Goal: Contribute content: Contribute content

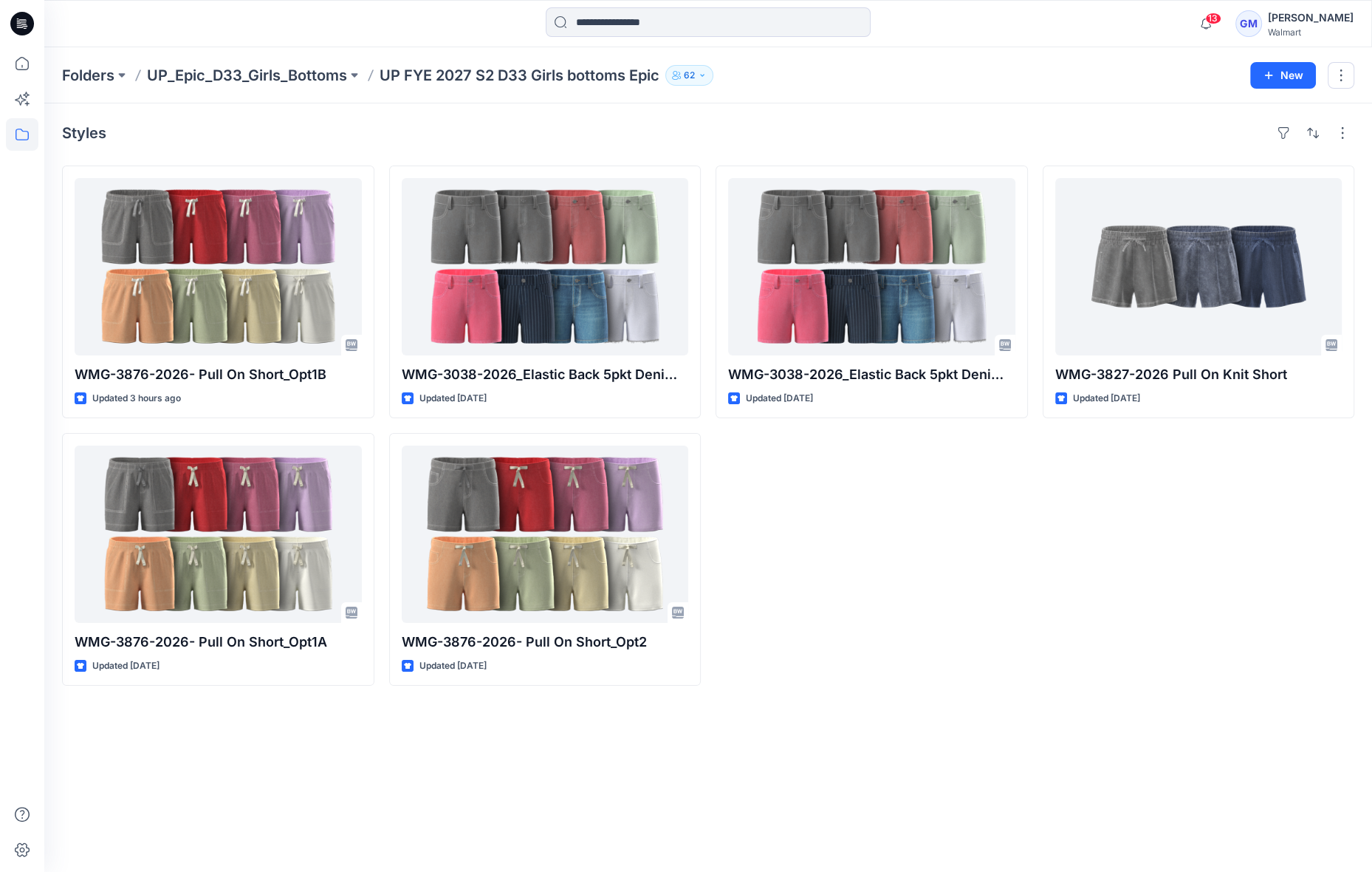
click at [892, 625] on div "WMG-3038-2026_Elastic Back 5pkt Denim Shorts 3 Inseam Updated 14 days ago" at bounding box center [872, 426] width 313 height 520
click at [384, 824] on div "Styles WMG-3876-2026- Pull On Short_Opt1B Updated 3 hours ago WMG-3876-2026- Pu…" at bounding box center [708, 487] width 1328 height 768
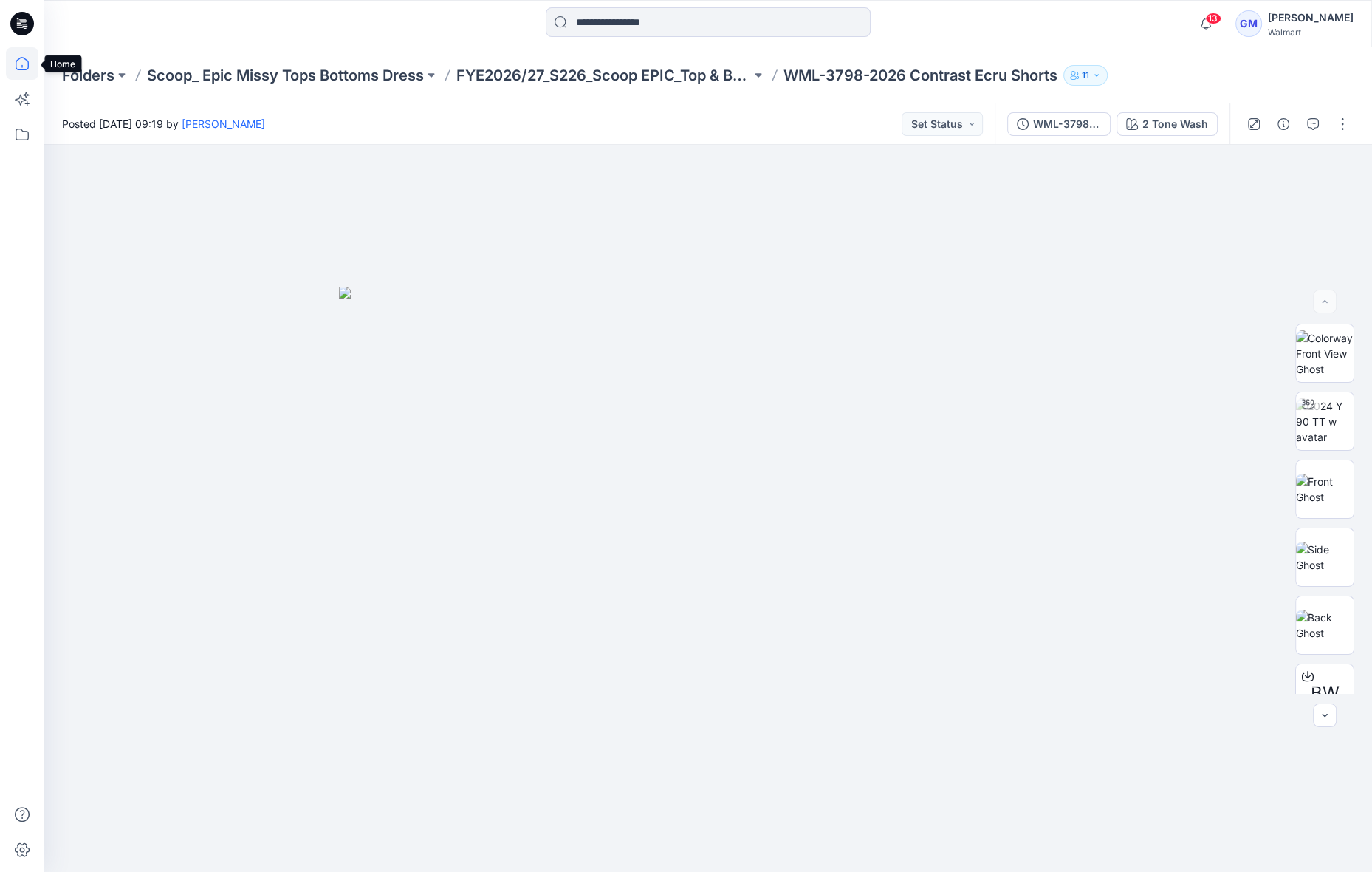
click at [19, 66] on icon at bounding box center [23, 63] width 33 height 33
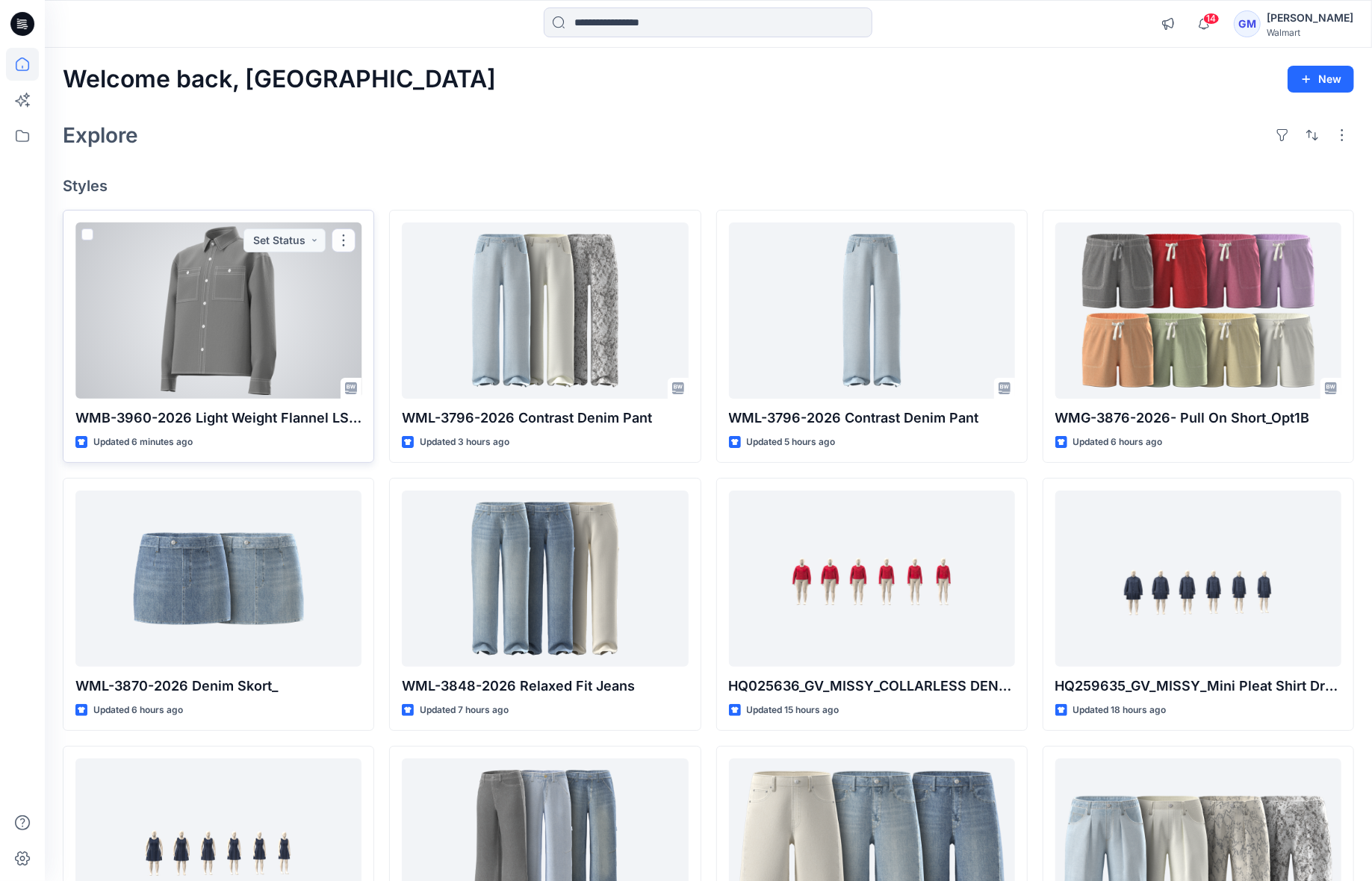
click at [203, 353] on div at bounding box center [218, 310] width 286 height 176
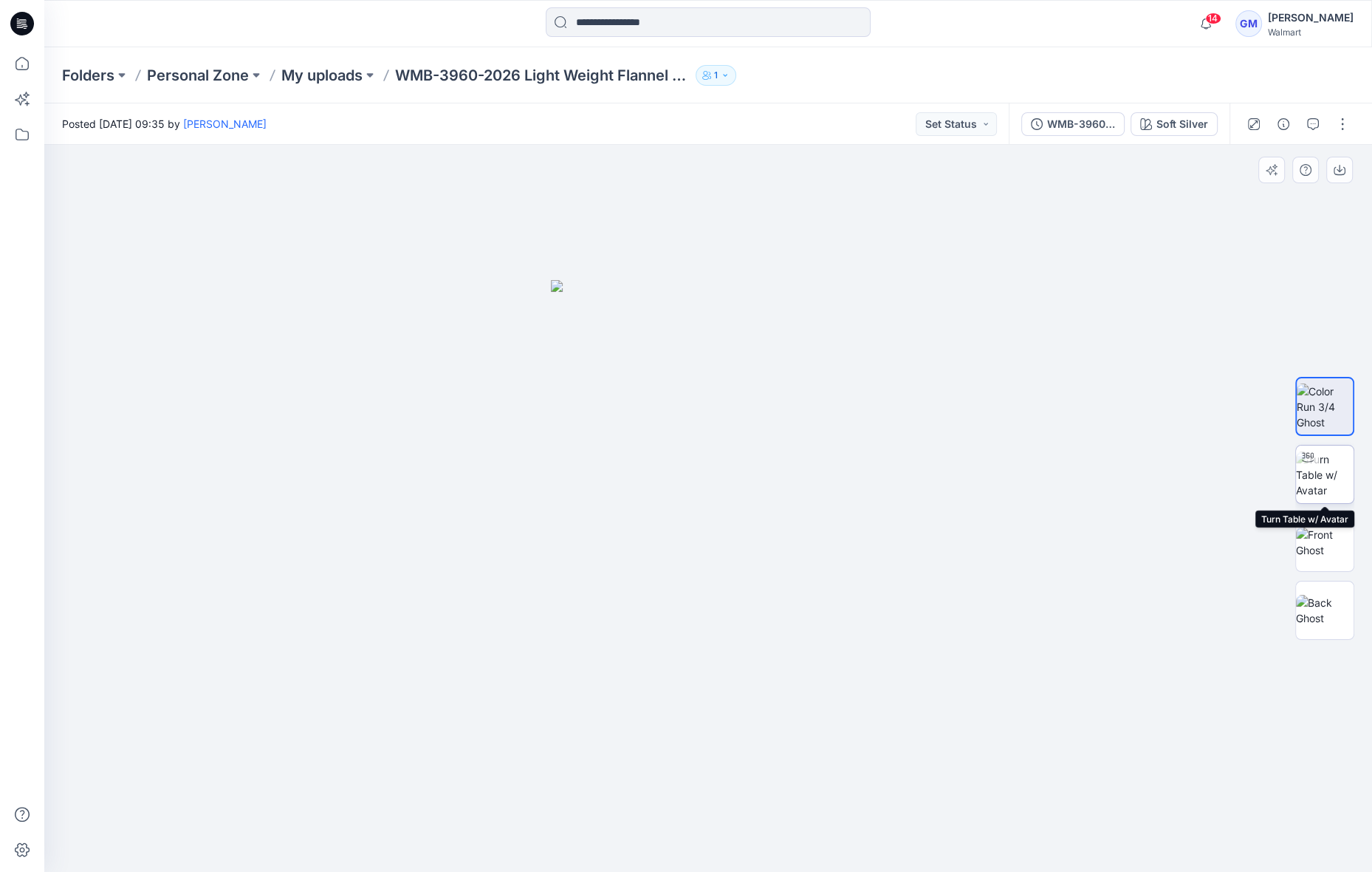
click at [1335, 470] on img at bounding box center [1325, 475] width 58 height 47
drag, startPoint x: 872, startPoint y: 842, endPoint x: 883, endPoint y: 835, distance: 13.0
click at [883, 835] on icon at bounding box center [710, 827] width 447 height 55
drag, startPoint x: 808, startPoint y: 845, endPoint x: 739, endPoint y: 845, distance: 69.0
click at [739, 845] on icon at bounding box center [710, 827] width 447 height 55
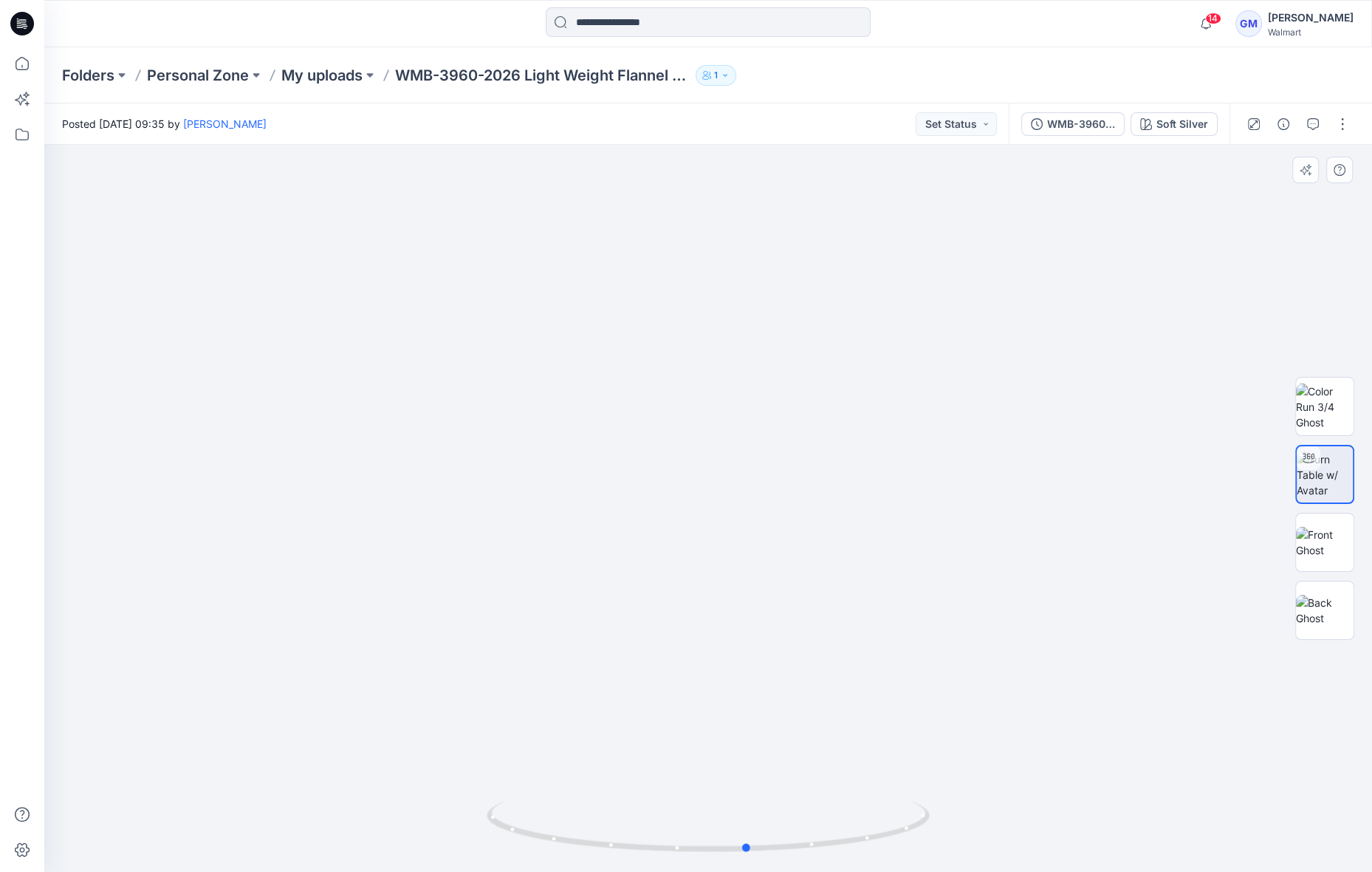
drag, startPoint x: 770, startPoint y: 841, endPoint x: 447, endPoint y: 804, distance: 325.1
click at [447, 804] on div at bounding box center [708, 508] width 1328 height 727
click at [854, 511] on img at bounding box center [707, 321] width 1477 height 1102
click at [1177, 124] on div "Soft Silver" at bounding box center [1181, 124] width 51 height 16
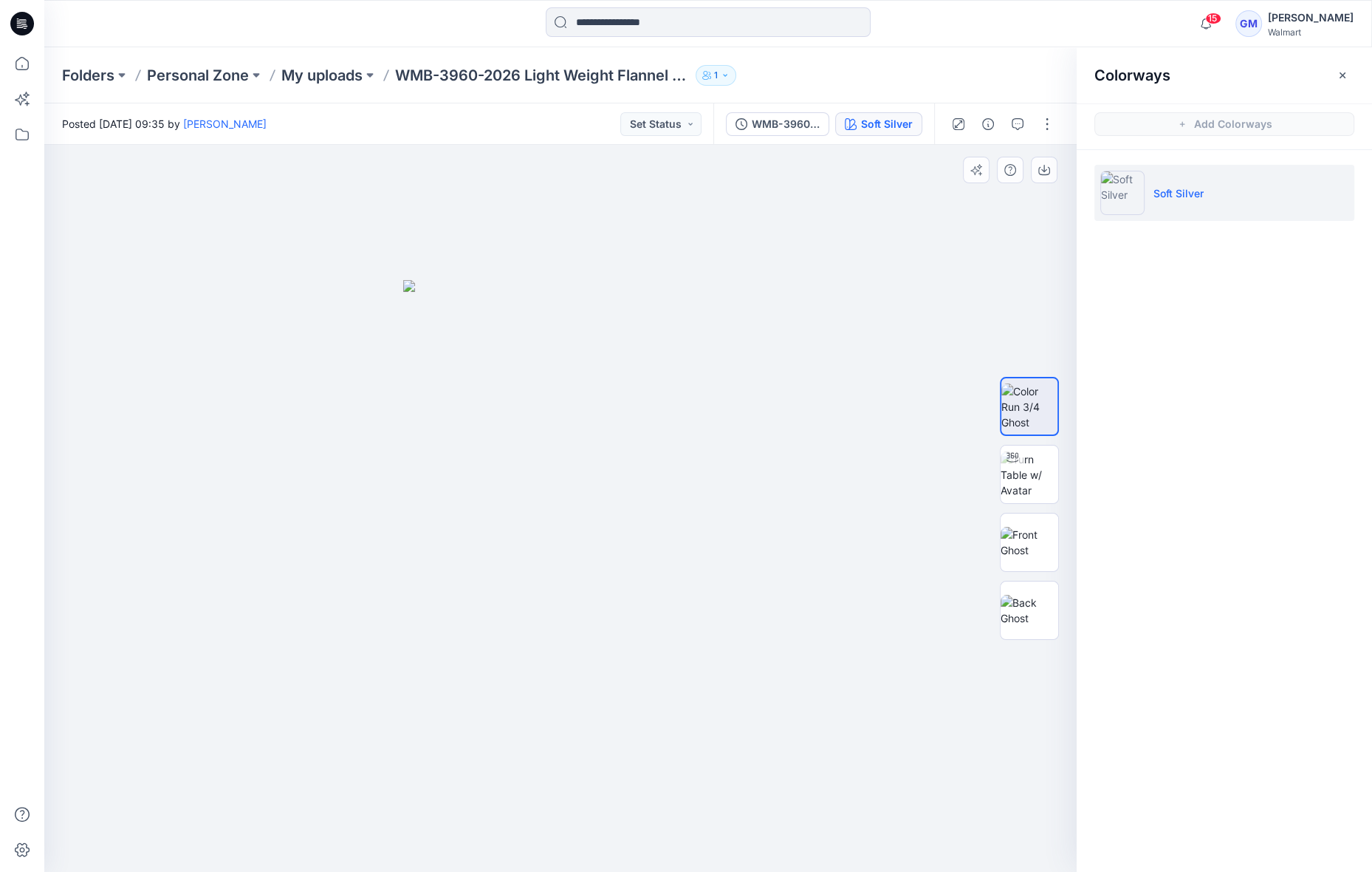
click at [701, 484] on img at bounding box center [560, 576] width 314 height 592
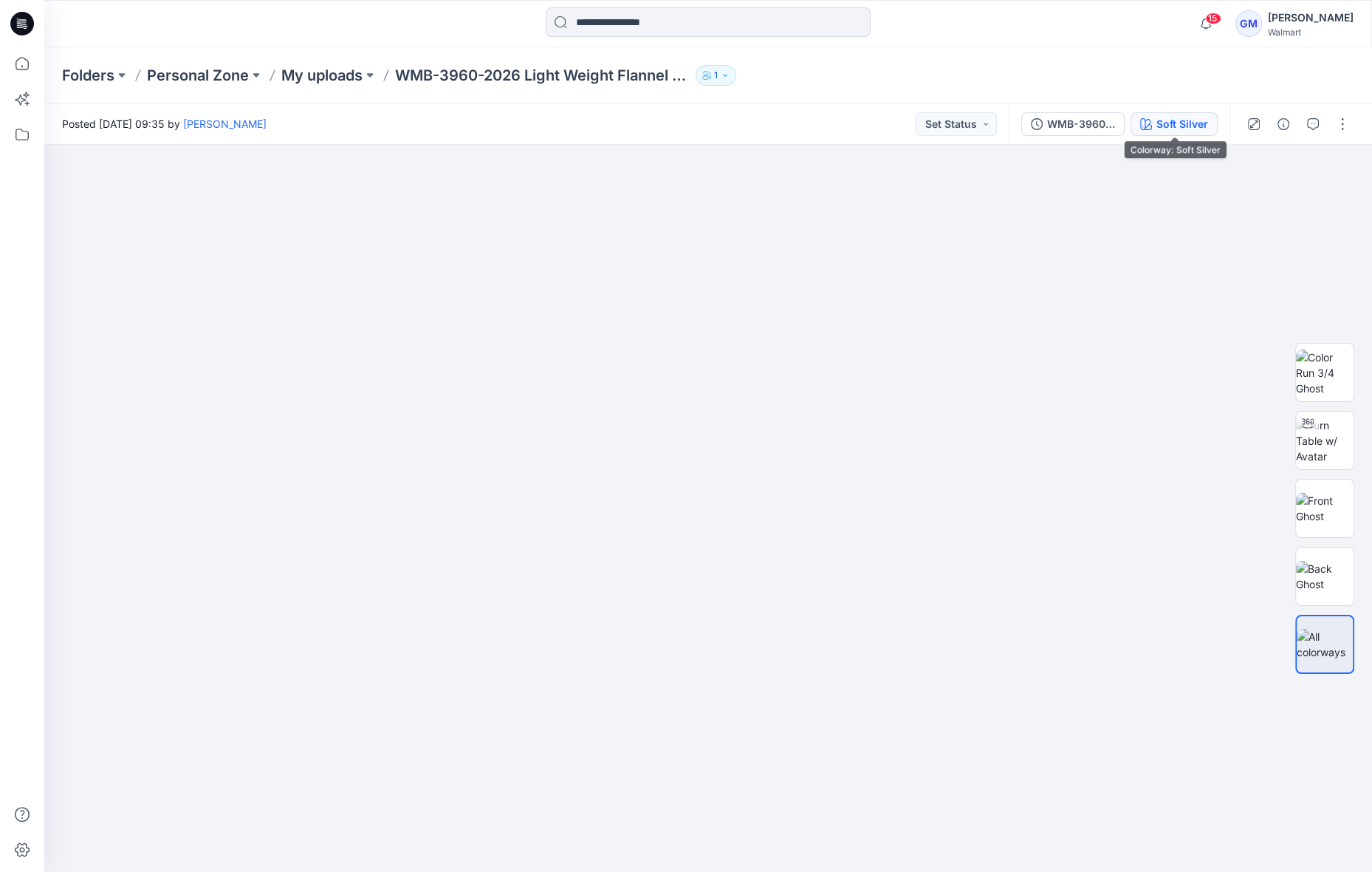
click at [1201, 130] on div "Soft Silver" at bounding box center [1181, 124] width 51 height 16
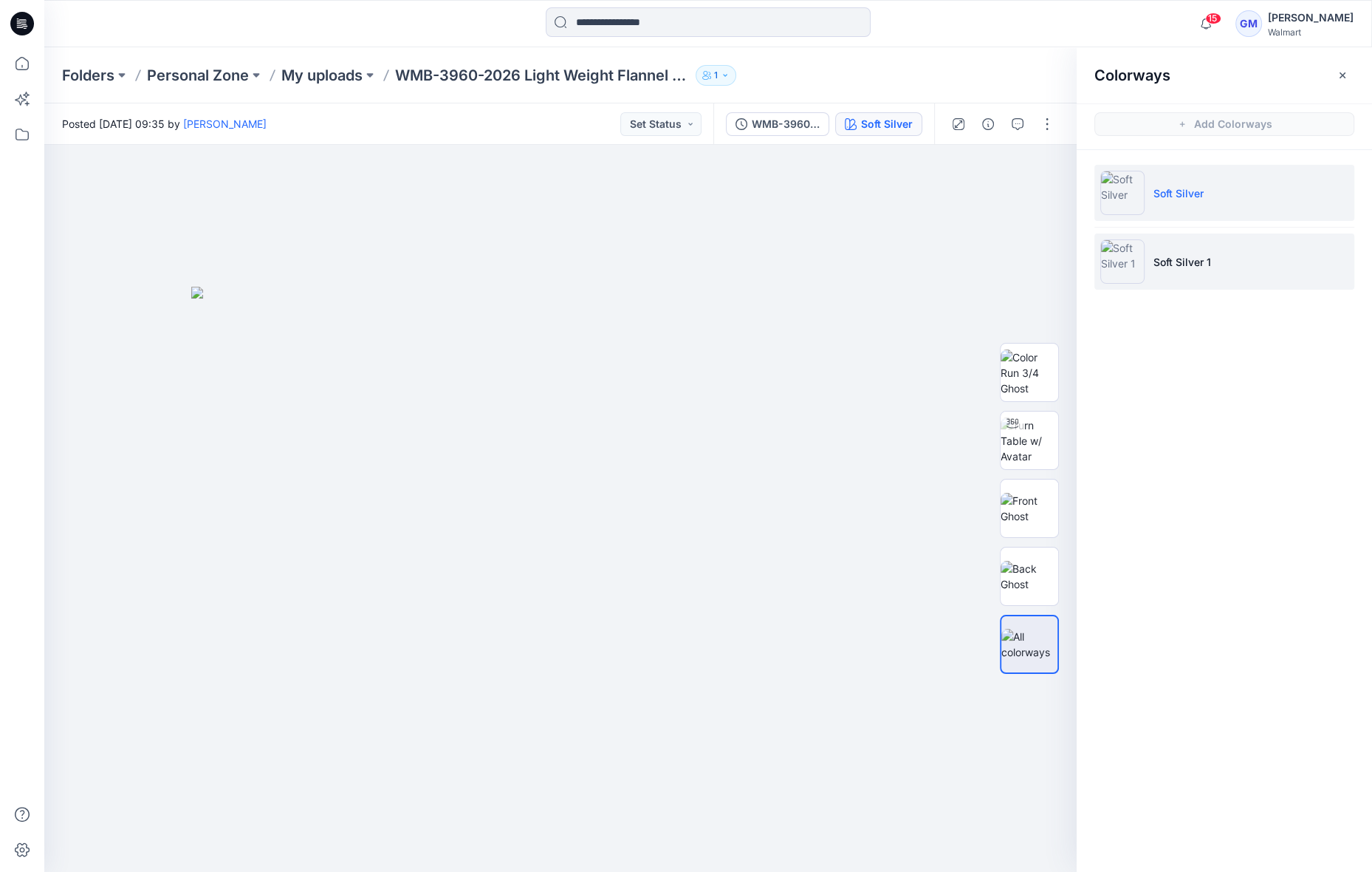
click at [1197, 260] on p "Soft Silver 1" at bounding box center [1182, 261] width 58 height 15
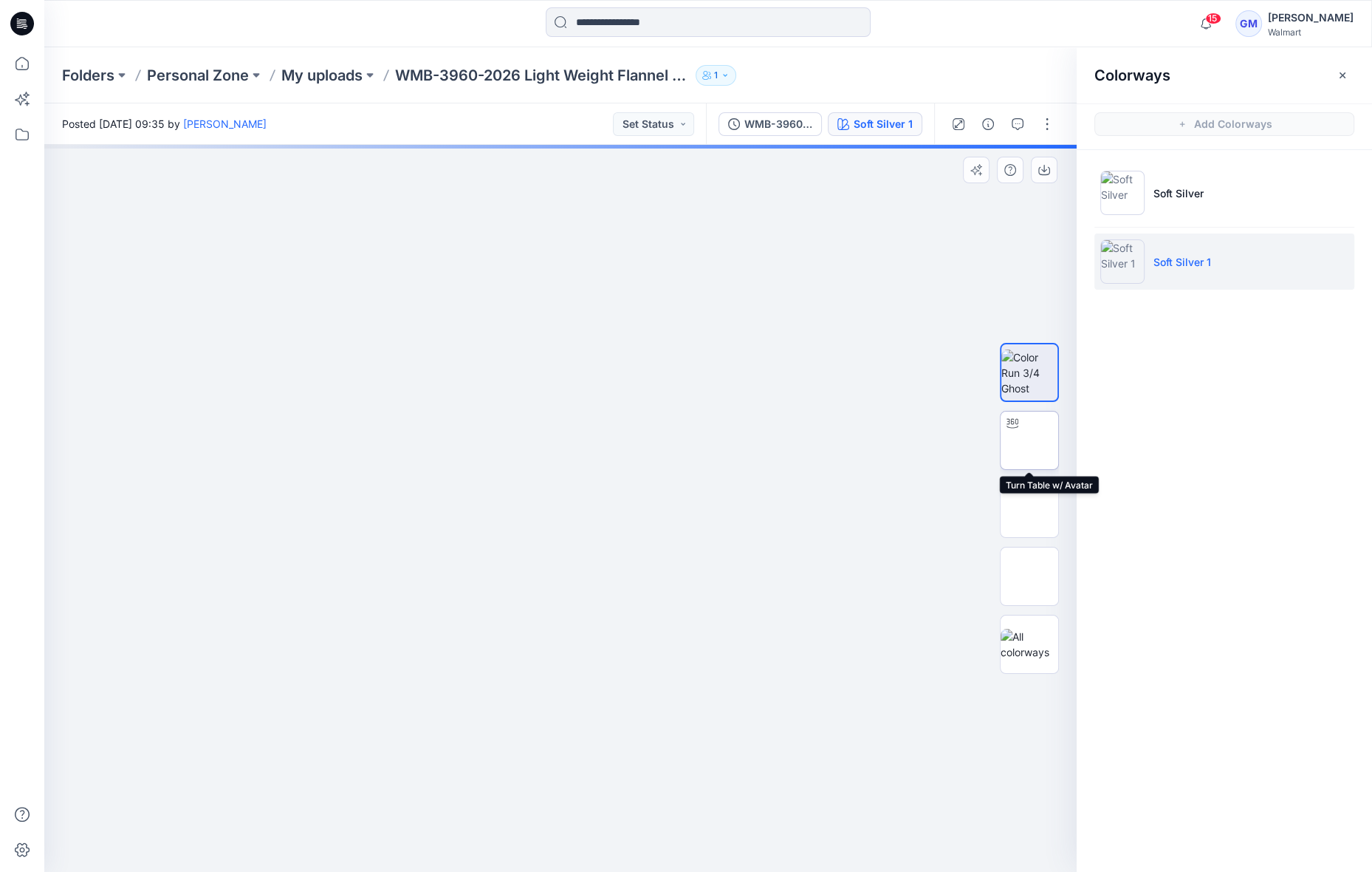
click at [1030, 440] on img at bounding box center [1030, 440] width 0 height 0
drag, startPoint x: 627, startPoint y: 431, endPoint x: 629, endPoint y: 567, distance: 136.0
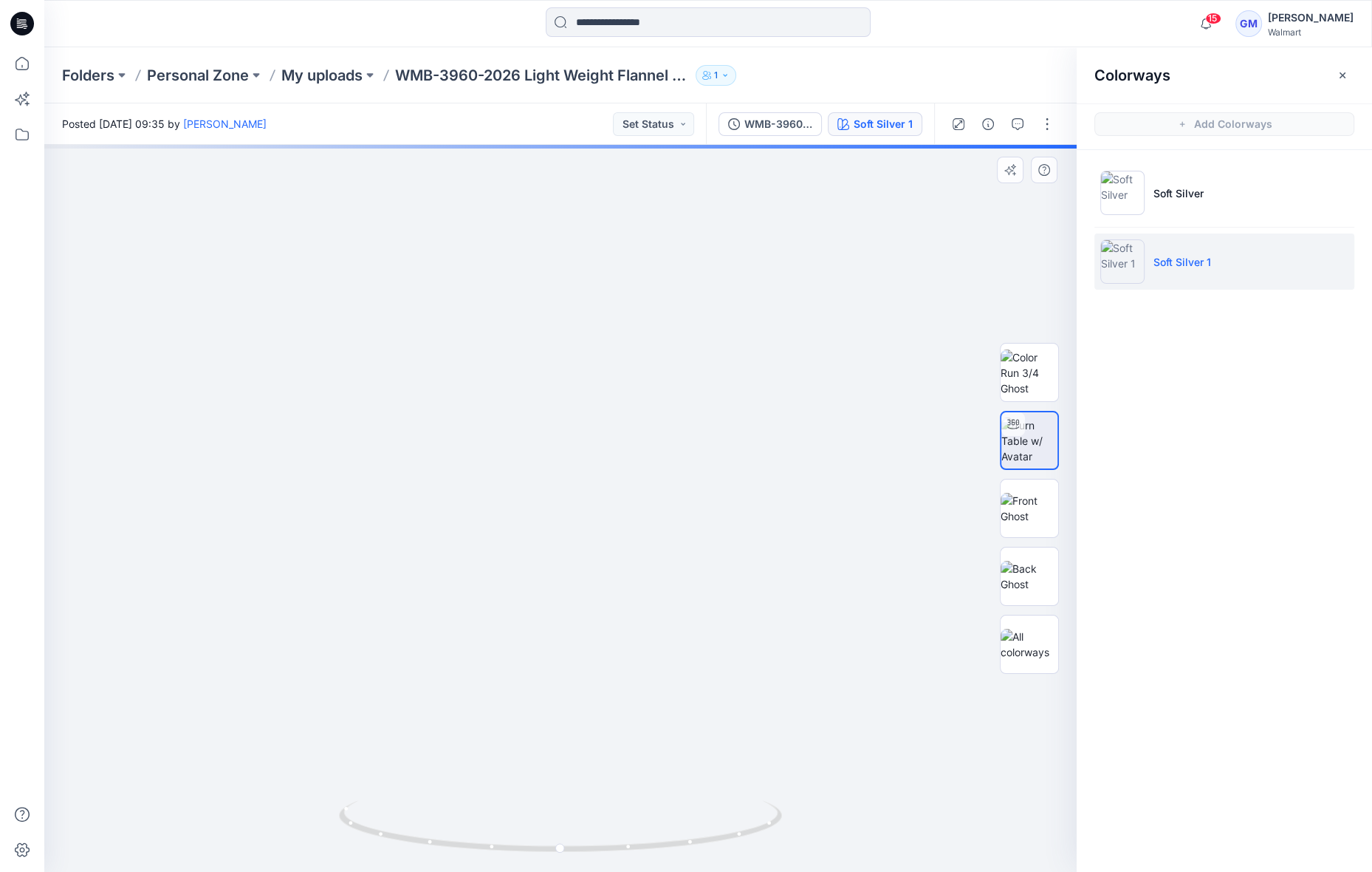
drag, startPoint x: 741, startPoint y: 841, endPoint x: 733, endPoint y: 838, distance: 8.5
click at [733, 838] on icon at bounding box center [562, 827] width 447 height 55
drag, startPoint x: 739, startPoint y: 835, endPoint x: 727, endPoint y: 834, distance: 12.0
click at [727, 834] on icon at bounding box center [562, 827] width 447 height 55
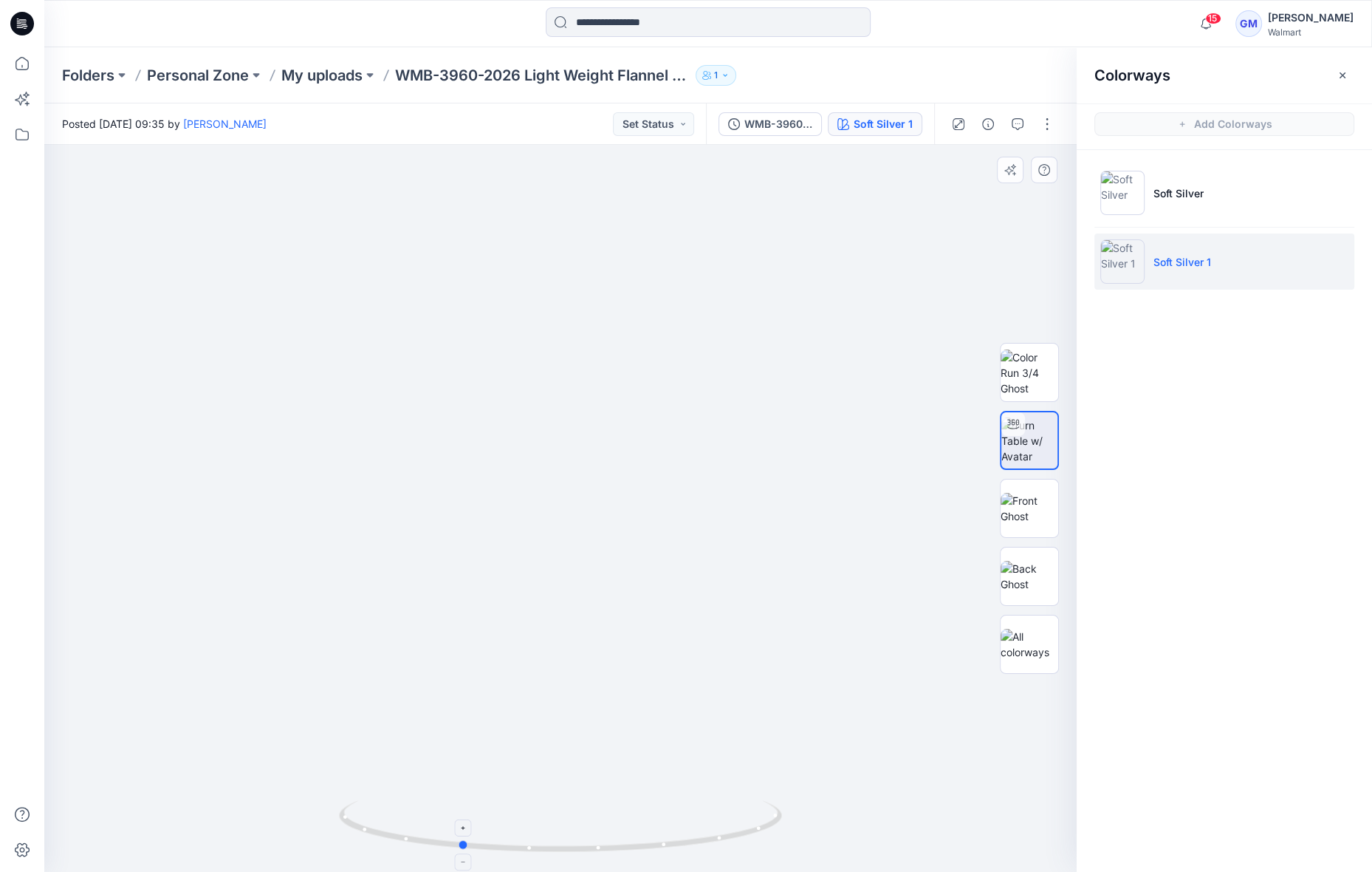
drag, startPoint x: 727, startPoint y: 833, endPoint x: 646, endPoint y: 839, distance: 81.2
click at [646, 839] on icon at bounding box center [562, 827] width 447 height 55
drag, startPoint x: 743, startPoint y: 833, endPoint x: 459, endPoint y: 829, distance: 284.0
click at [459, 829] on icon at bounding box center [562, 827] width 447 height 55
click at [1050, 124] on button "button" at bounding box center [1047, 124] width 23 height 23
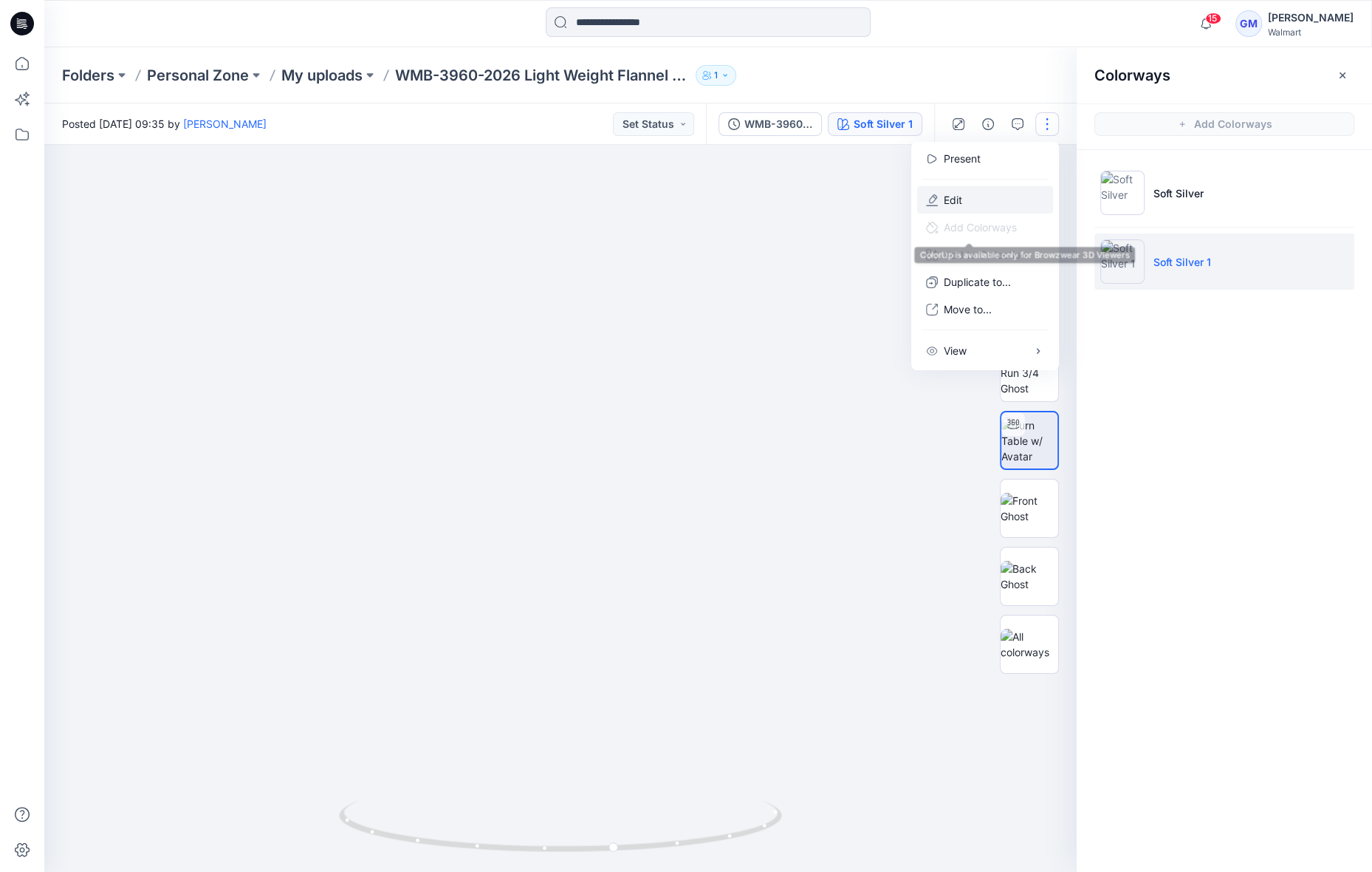
click at [957, 204] on p "Edit" at bounding box center [953, 200] width 18 height 15
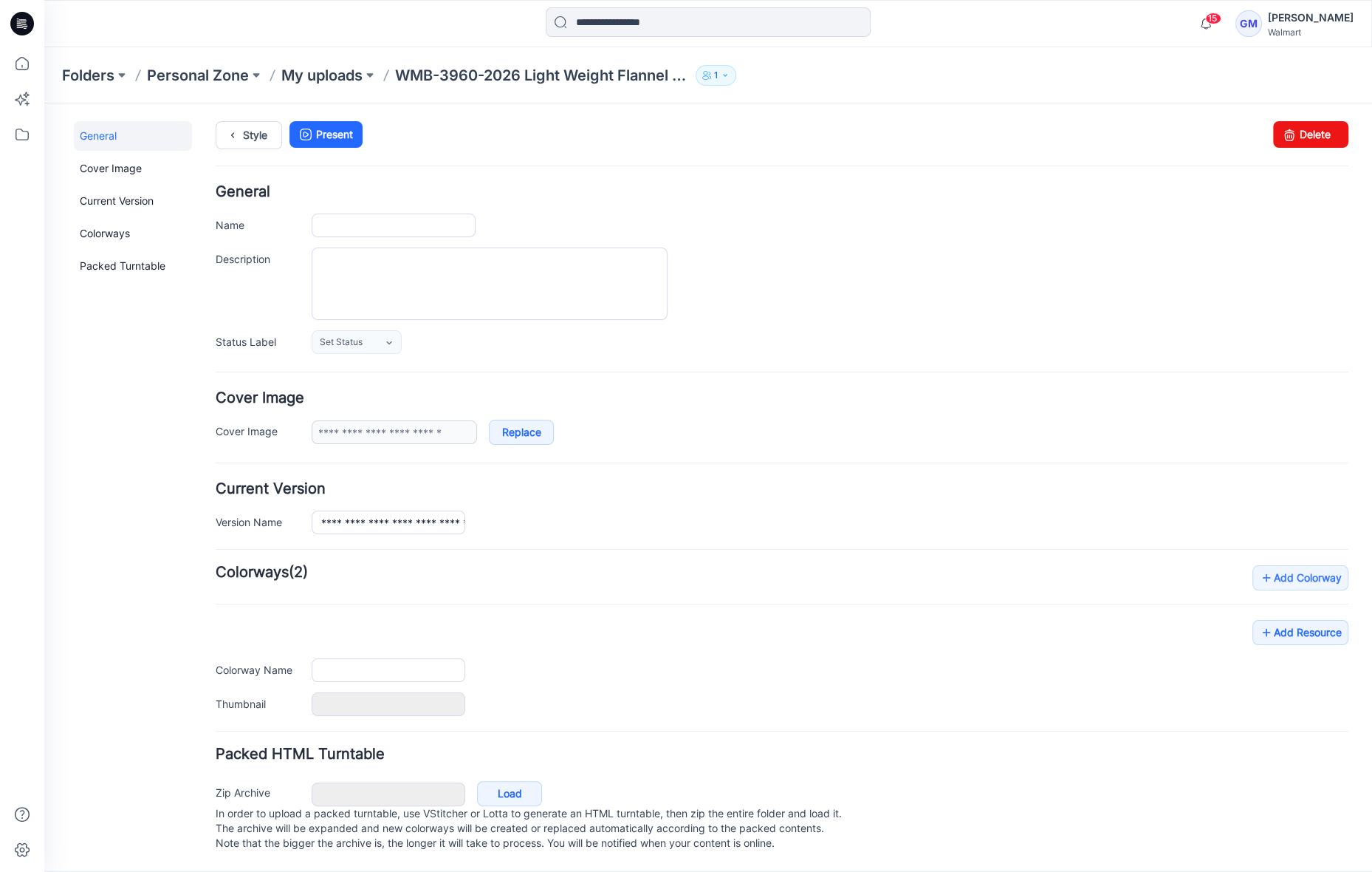
type input "**********"
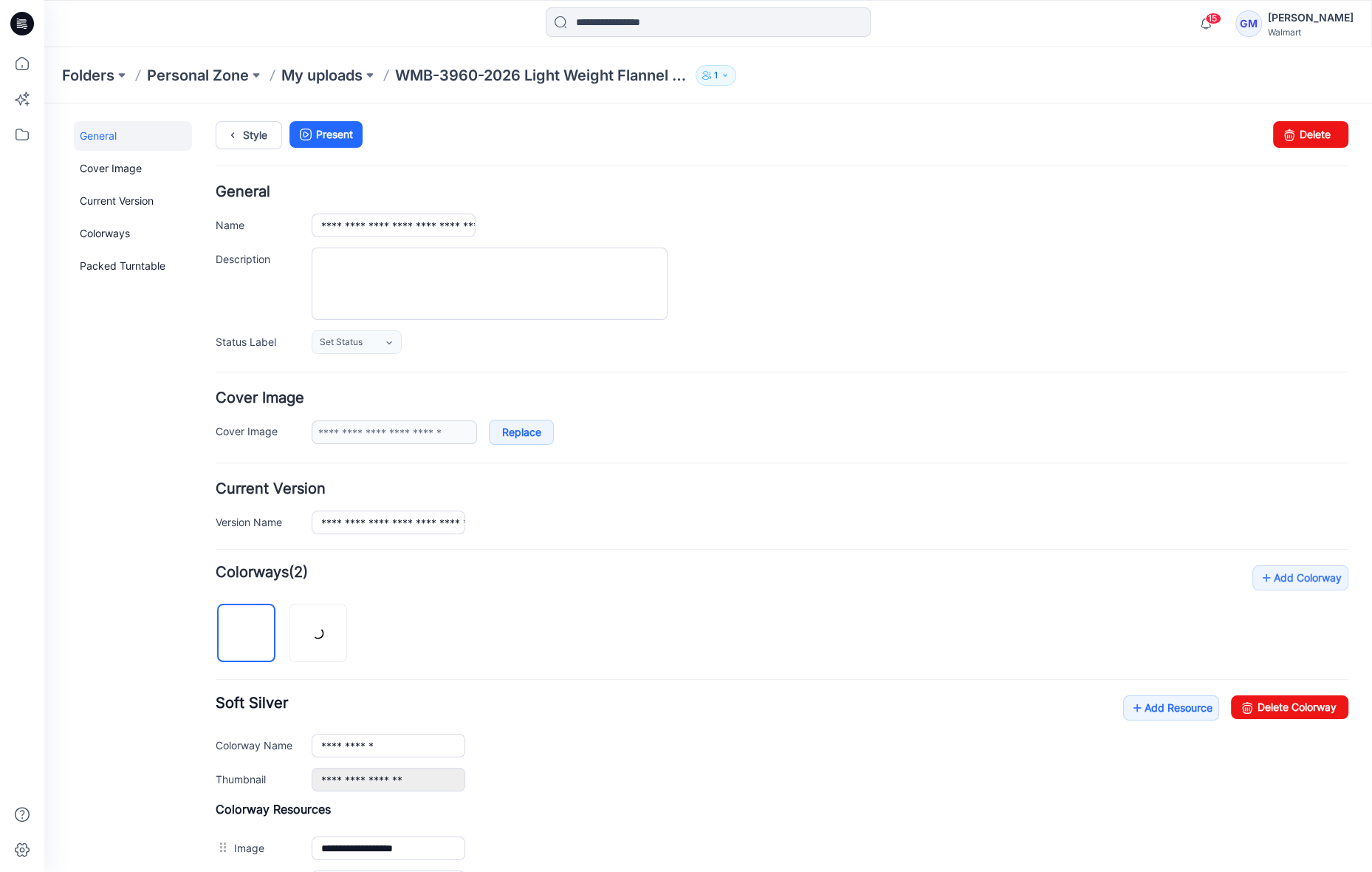
scroll to position [262, 0]
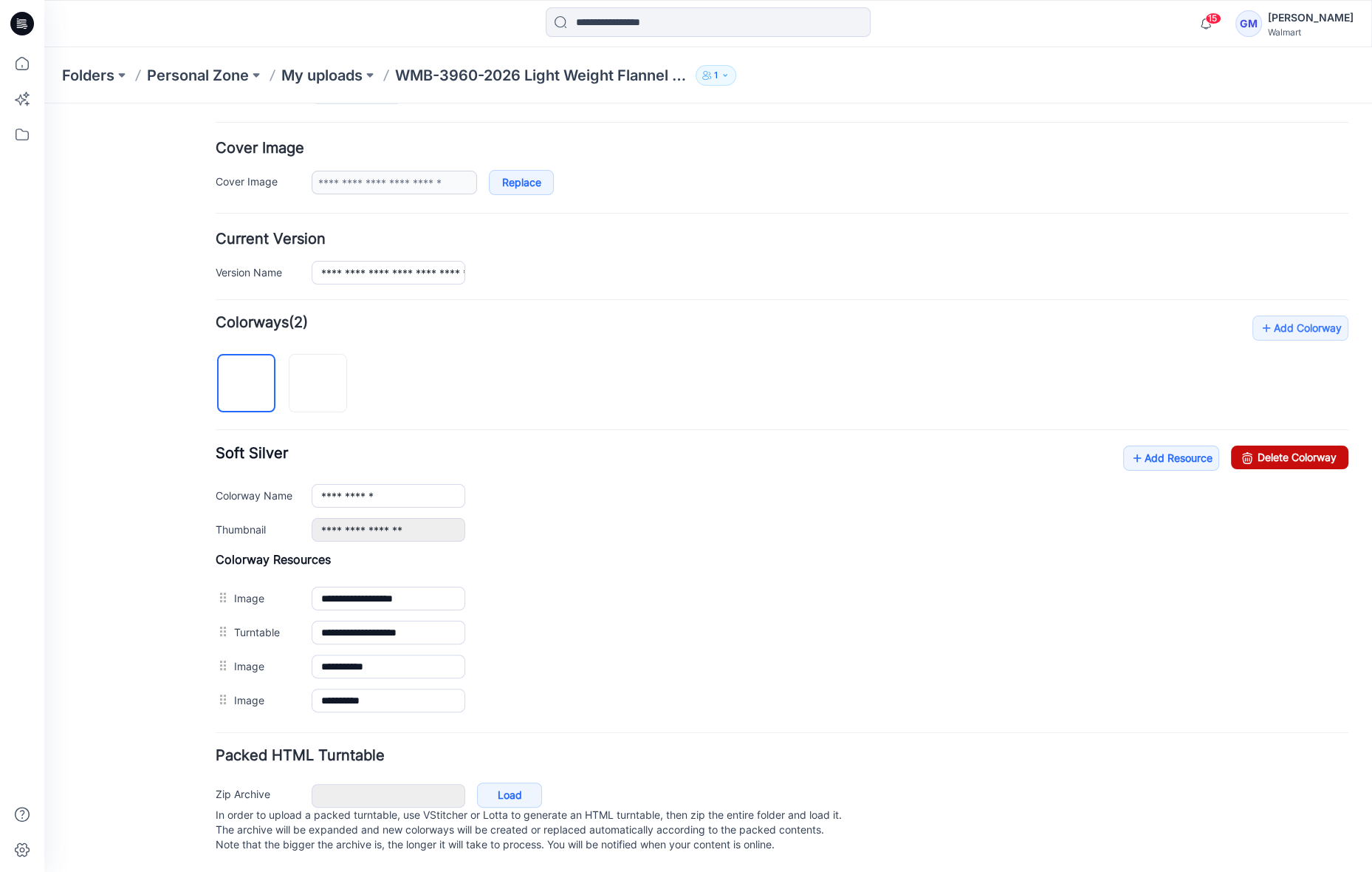
click at [1246, 445] on link "Delete Colorway" at bounding box center [1290, 457] width 117 height 23
click at [399, 484] on input "**********" at bounding box center [388, 496] width 154 height 23
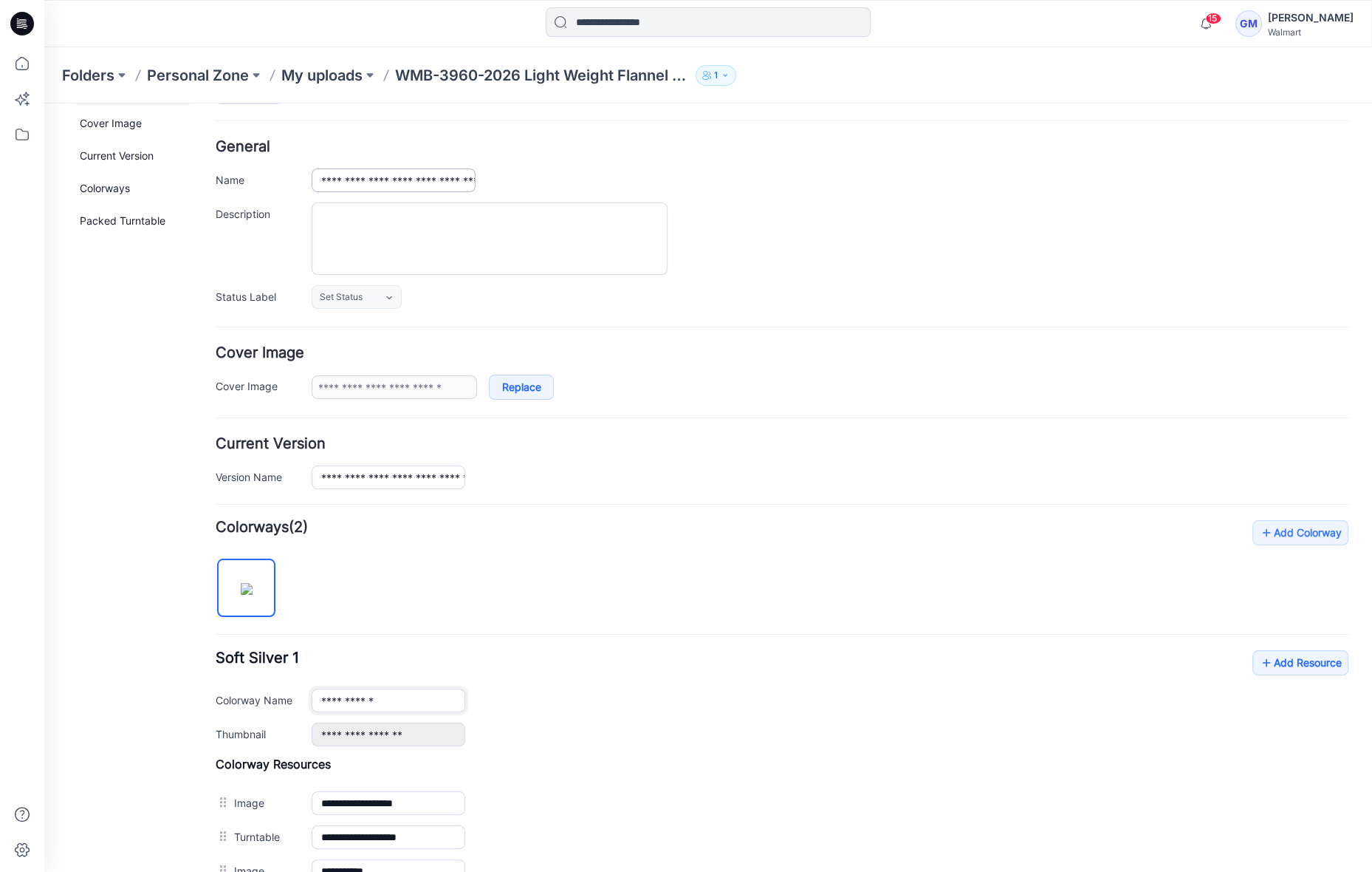
scroll to position [0, 0]
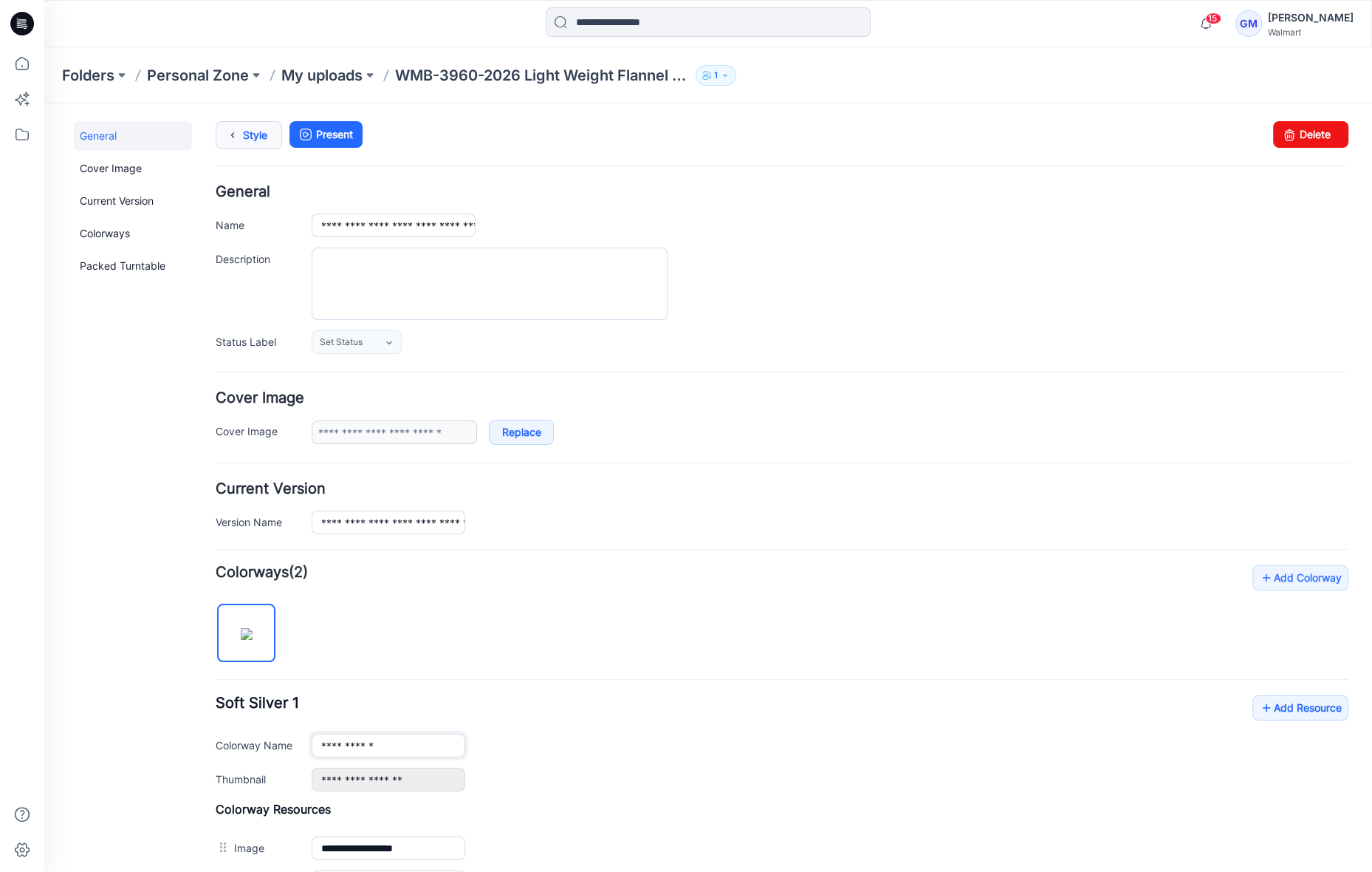
type input "**********"
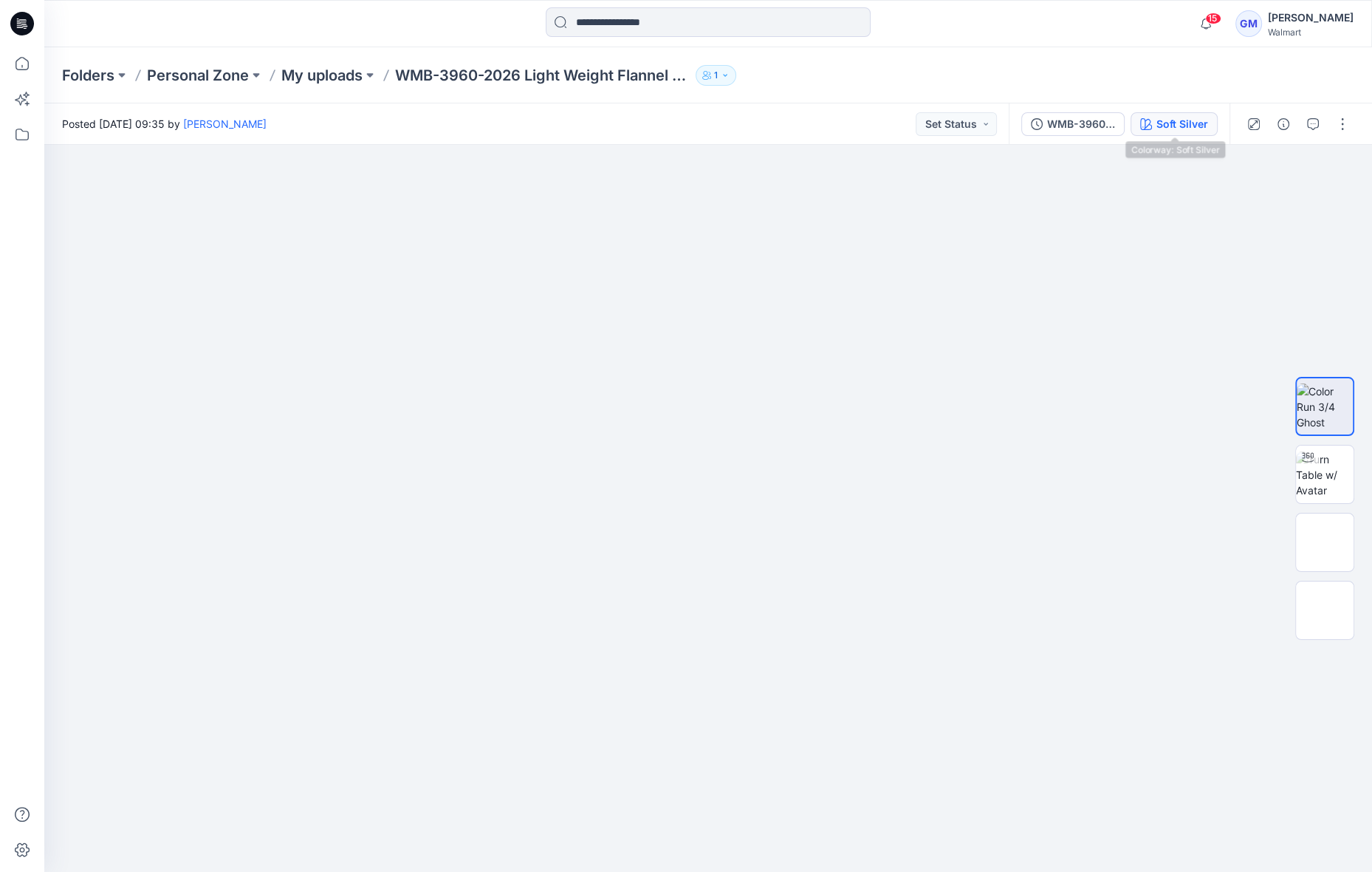
click at [1162, 123] on div "Soft Silver" at bounding box center [1181, 124] width 51 height 16
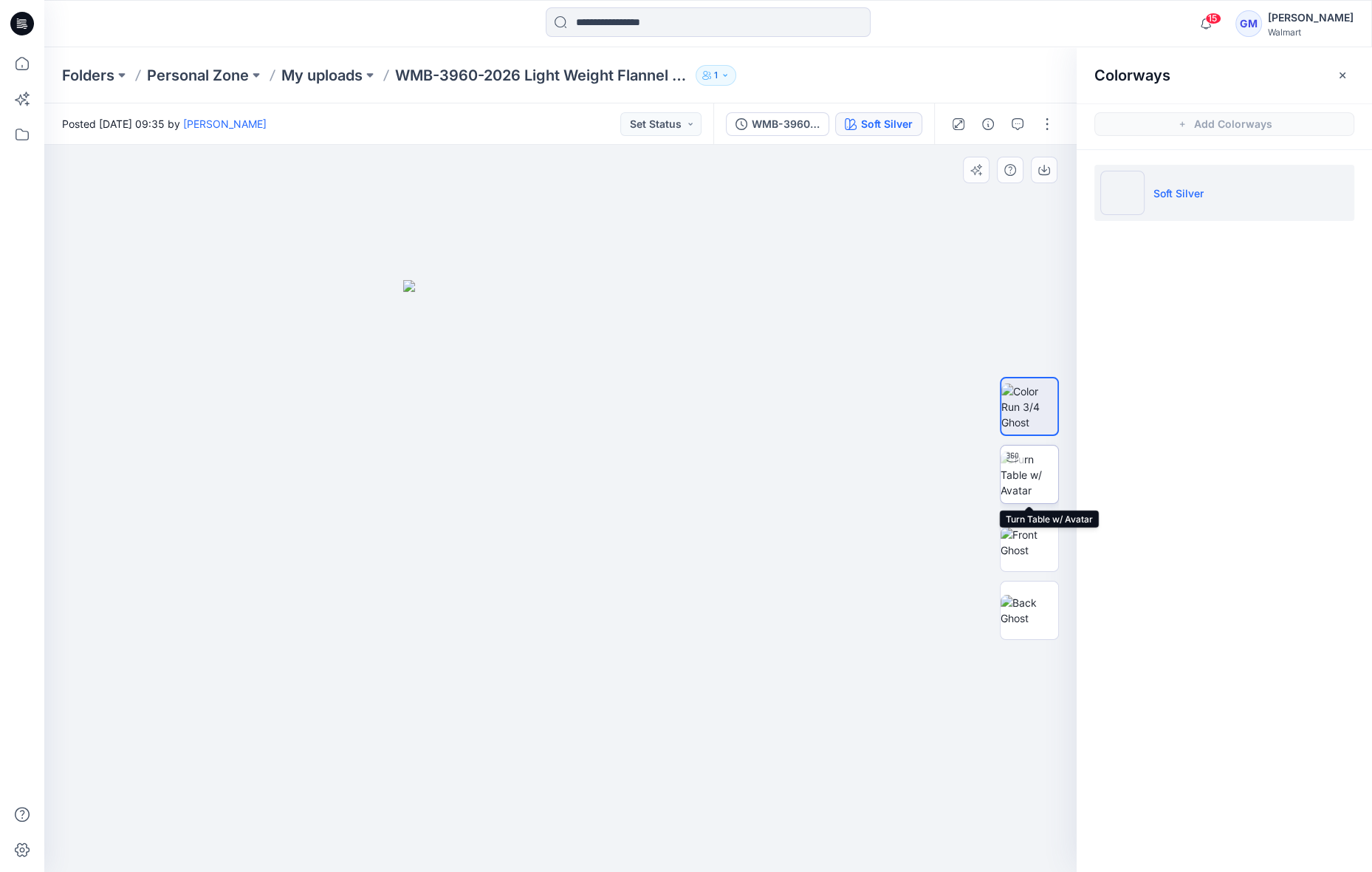
click at [1028, 476] on img at bounding box center [1030, 475] width 58 height 47
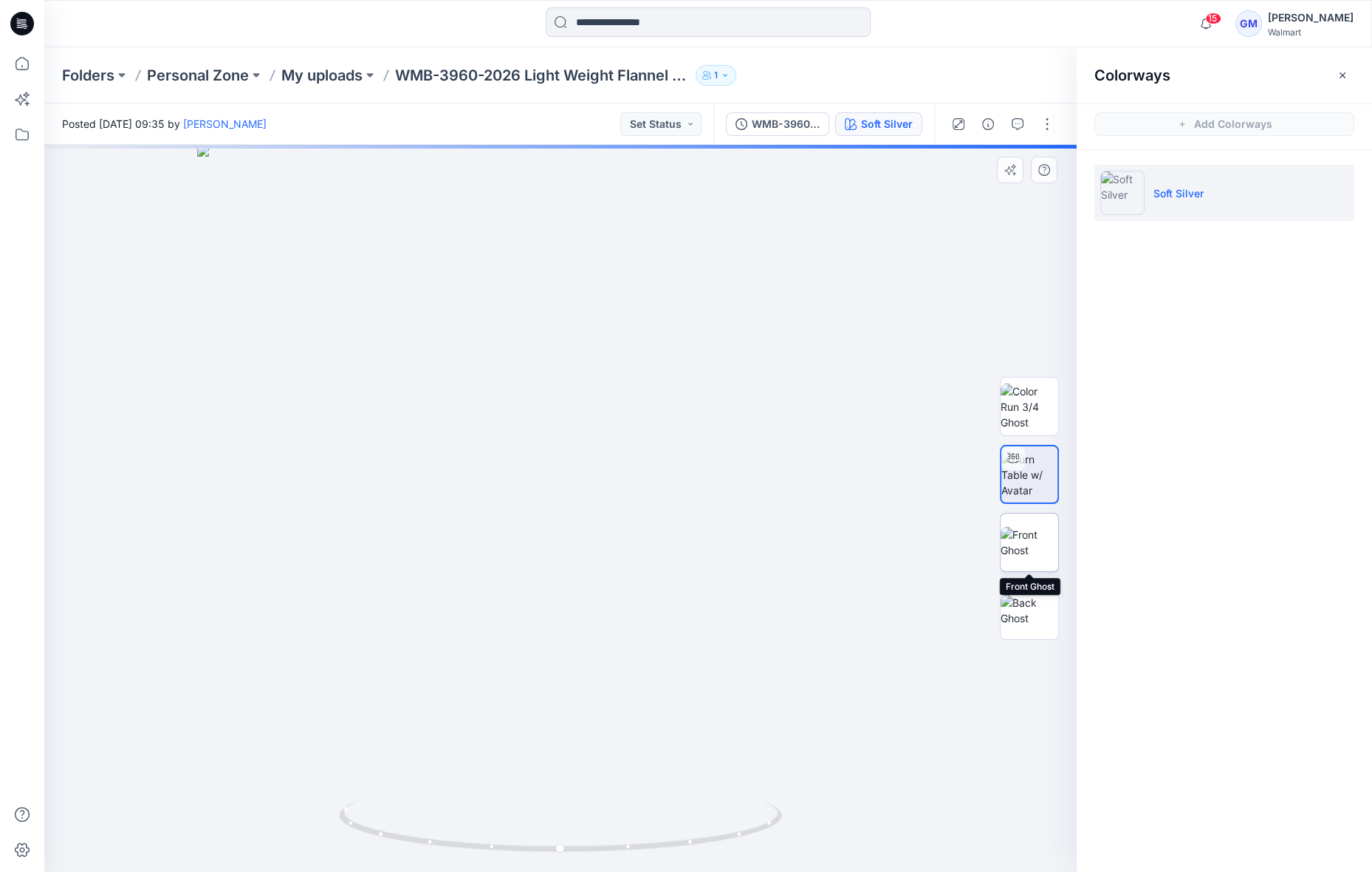
click at [1025, 533] on img at bounding box center [1030, 542] width 58 height 31
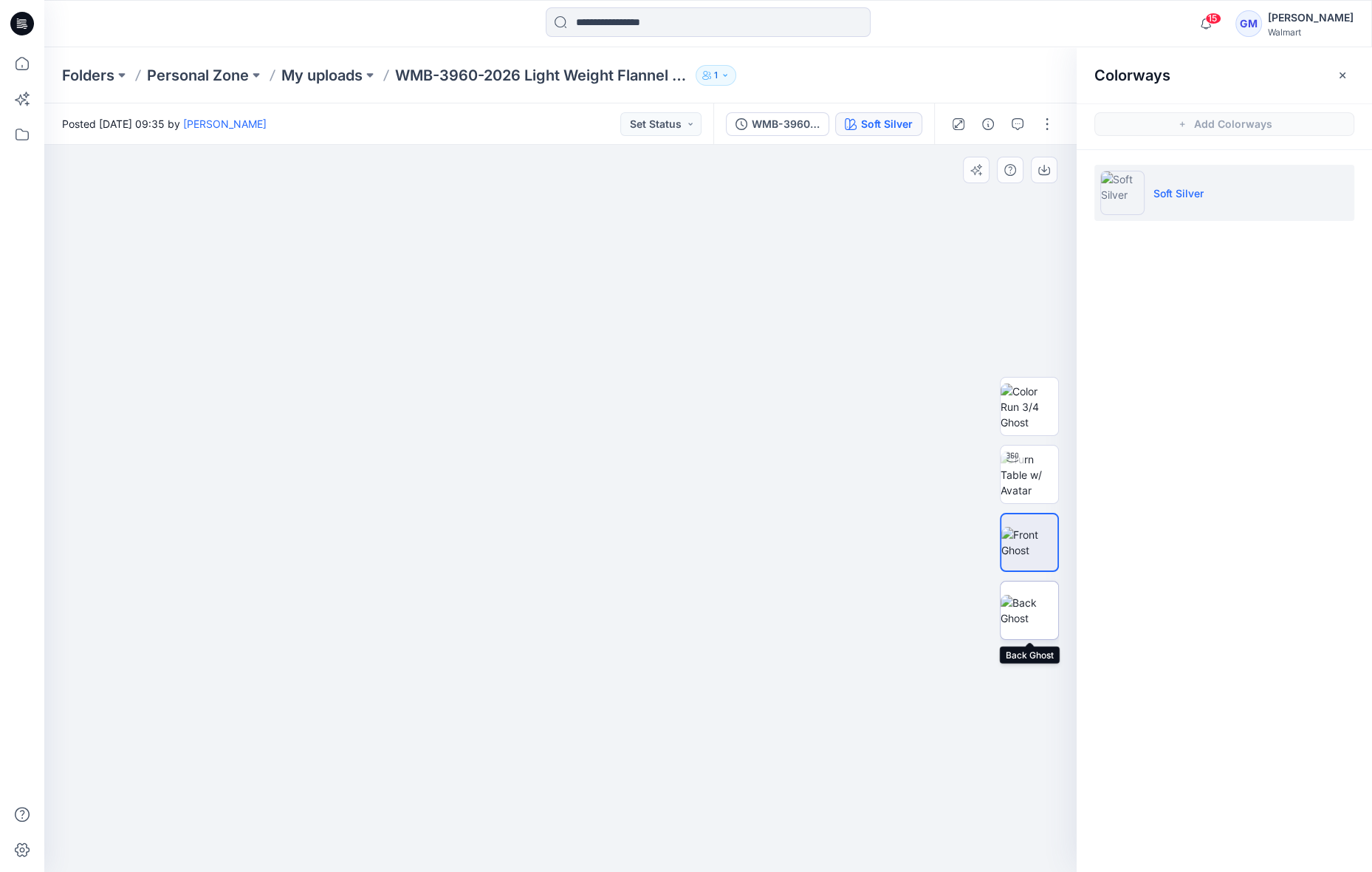
click at [1028, 614] on img at bounding box center [1030, 610] width 58 height 31
click at [791, 561] on div at bounding box center [560, 508] width 1032 height 727
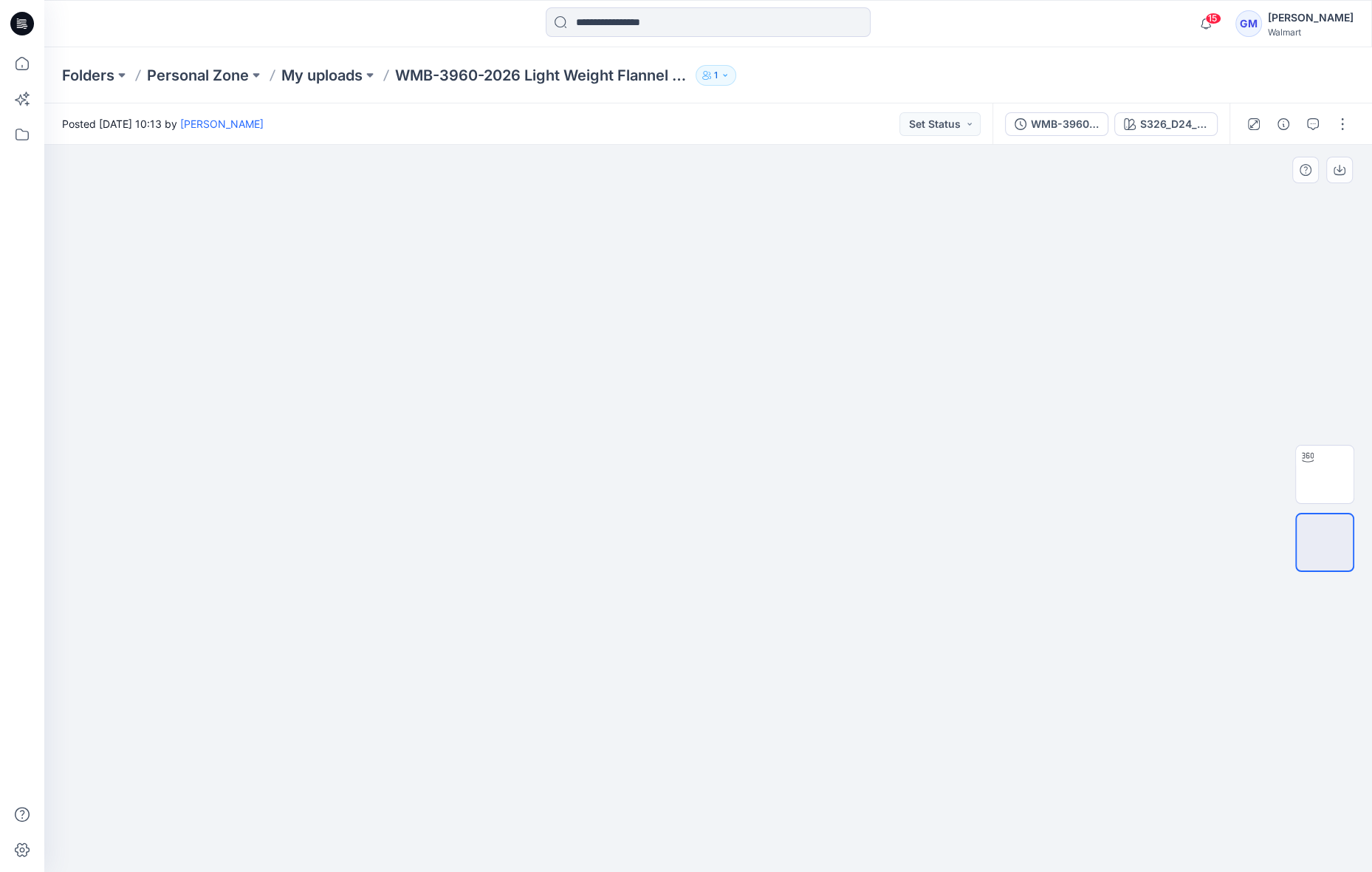
click at [544, 286] on img at bounding box center [708, 286] width 739 height 0
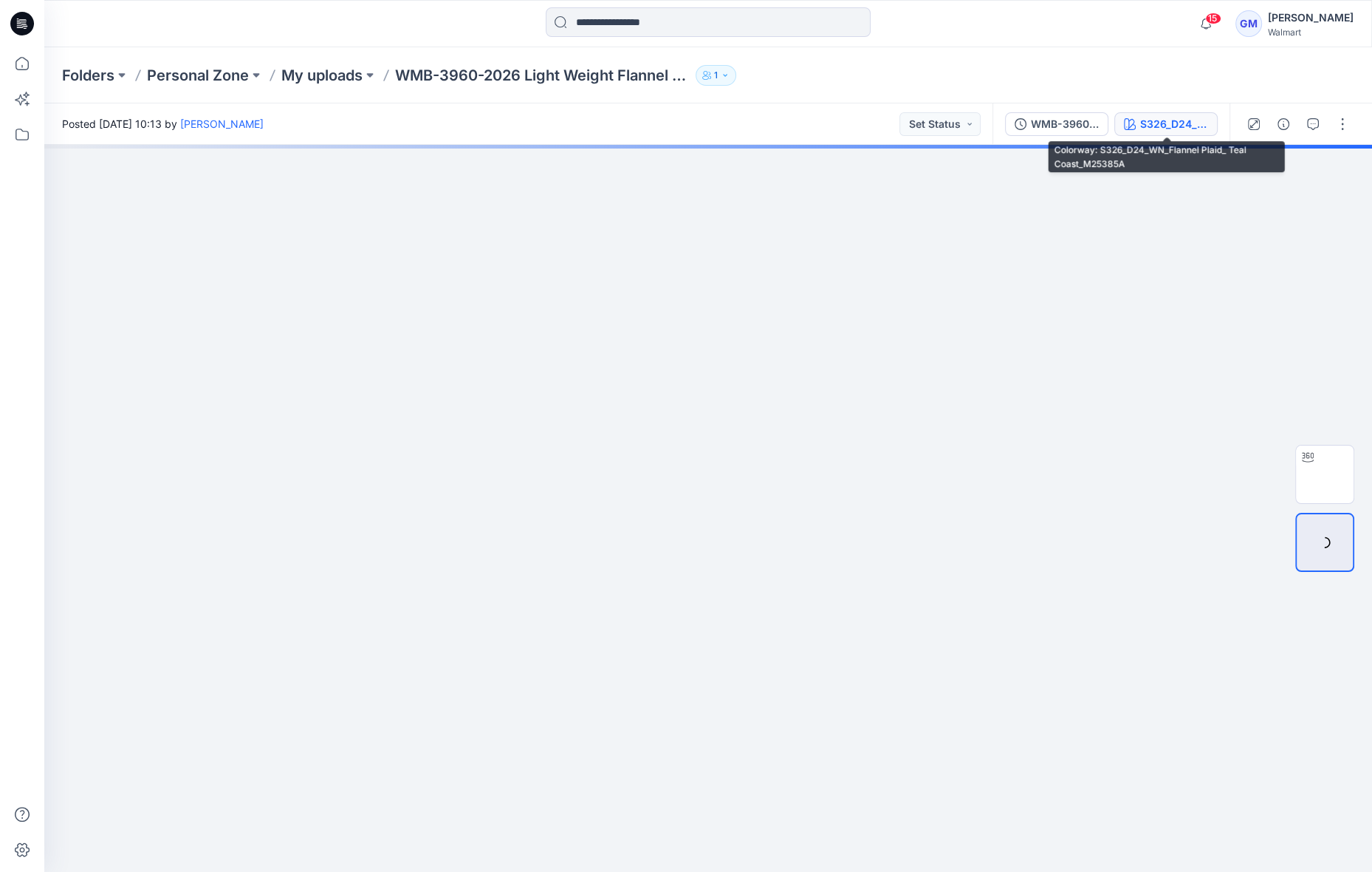
click at [1162, 128] on div "S326_D24_WN_Flannel Plaid_ Teal Coast_M25385A" at bounding box center [1173, 124] width 68 height 16
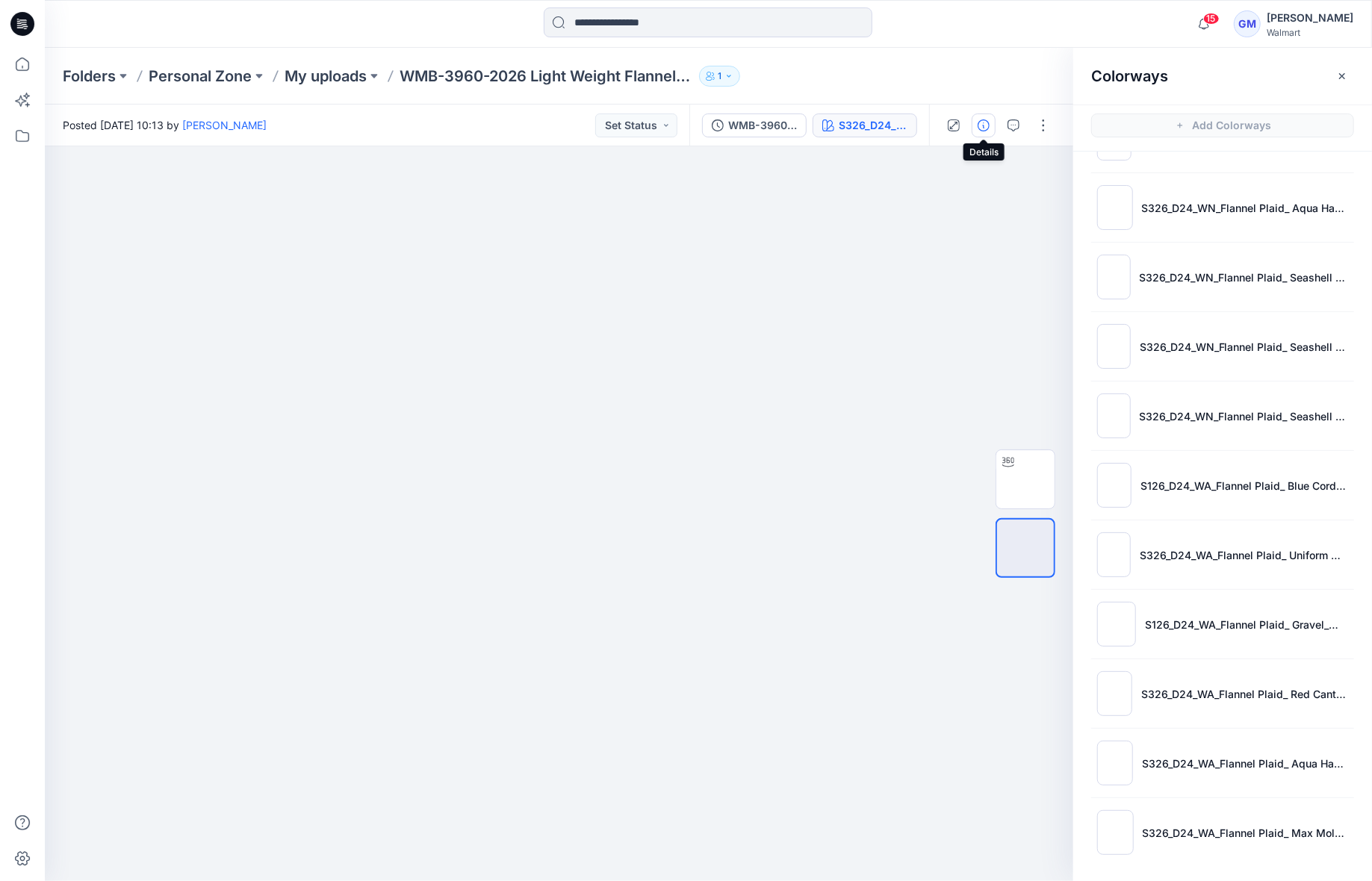
click at [981, 123] on icon "button" at bounding box center [983, 125] width 12 height 12
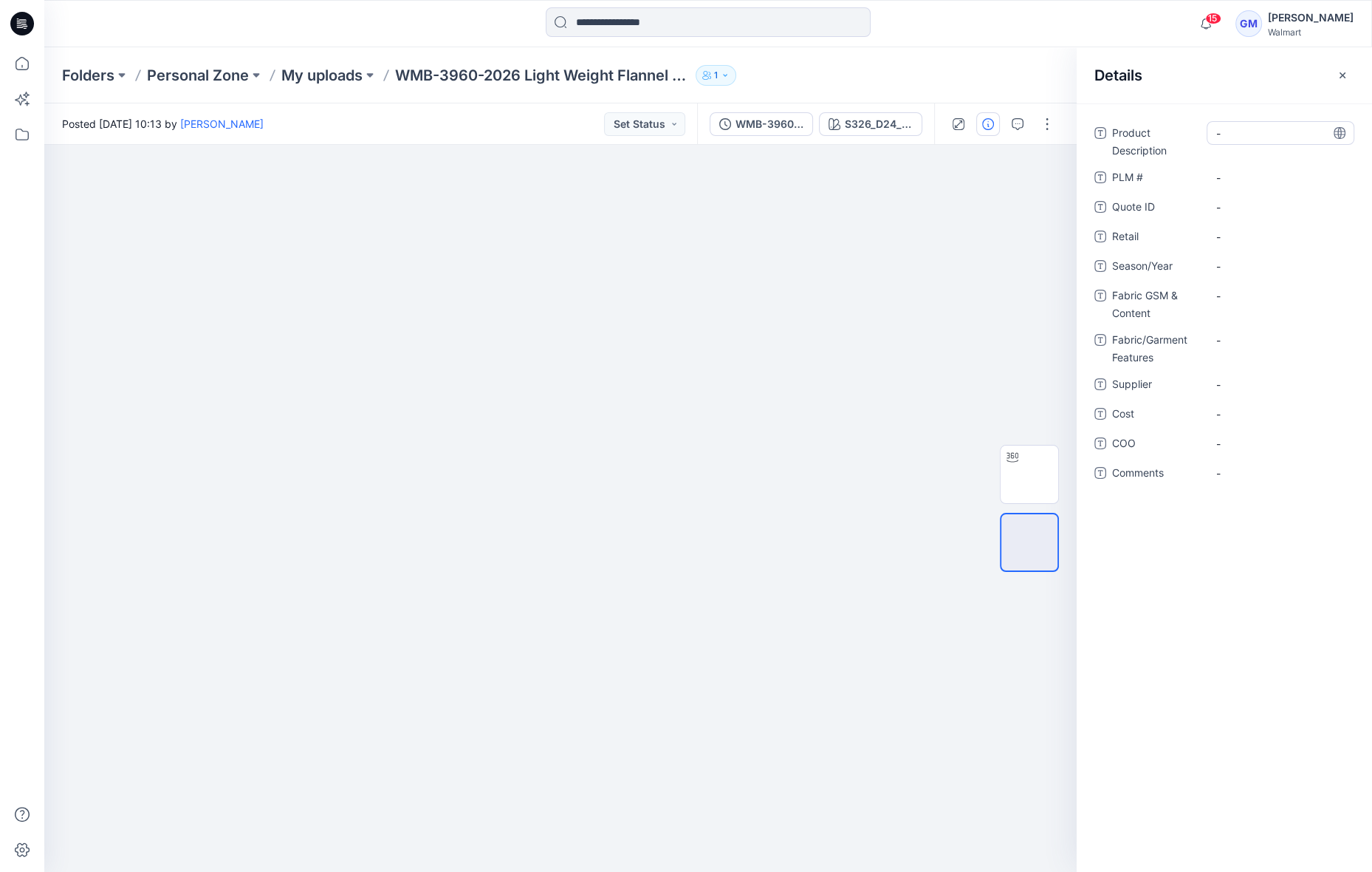
click at [1255, 132] on Description "-" at bounding box center [1281, 133] width 128 height 15
type textarea "**********"
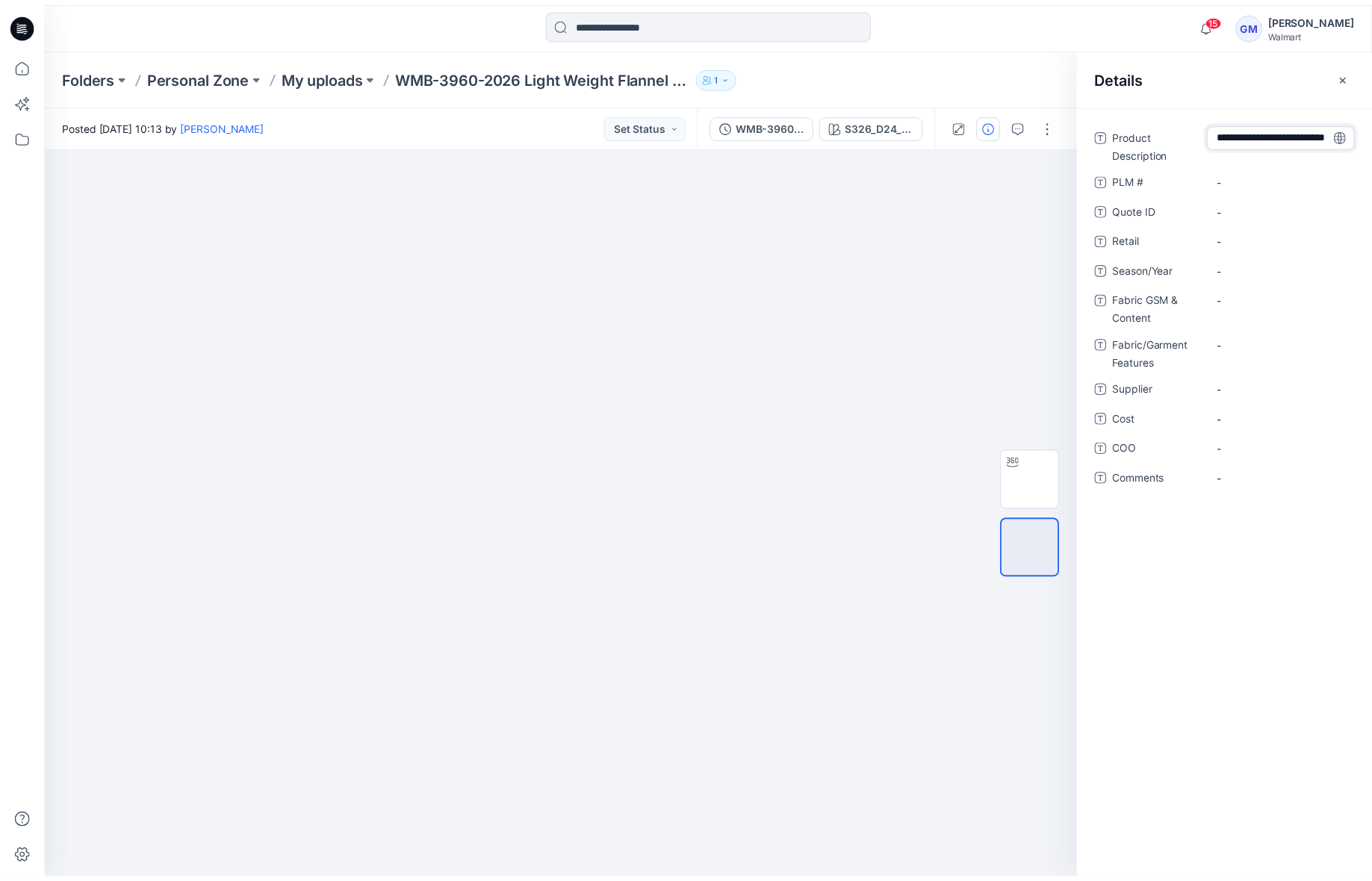
scroll to position [10, 0]
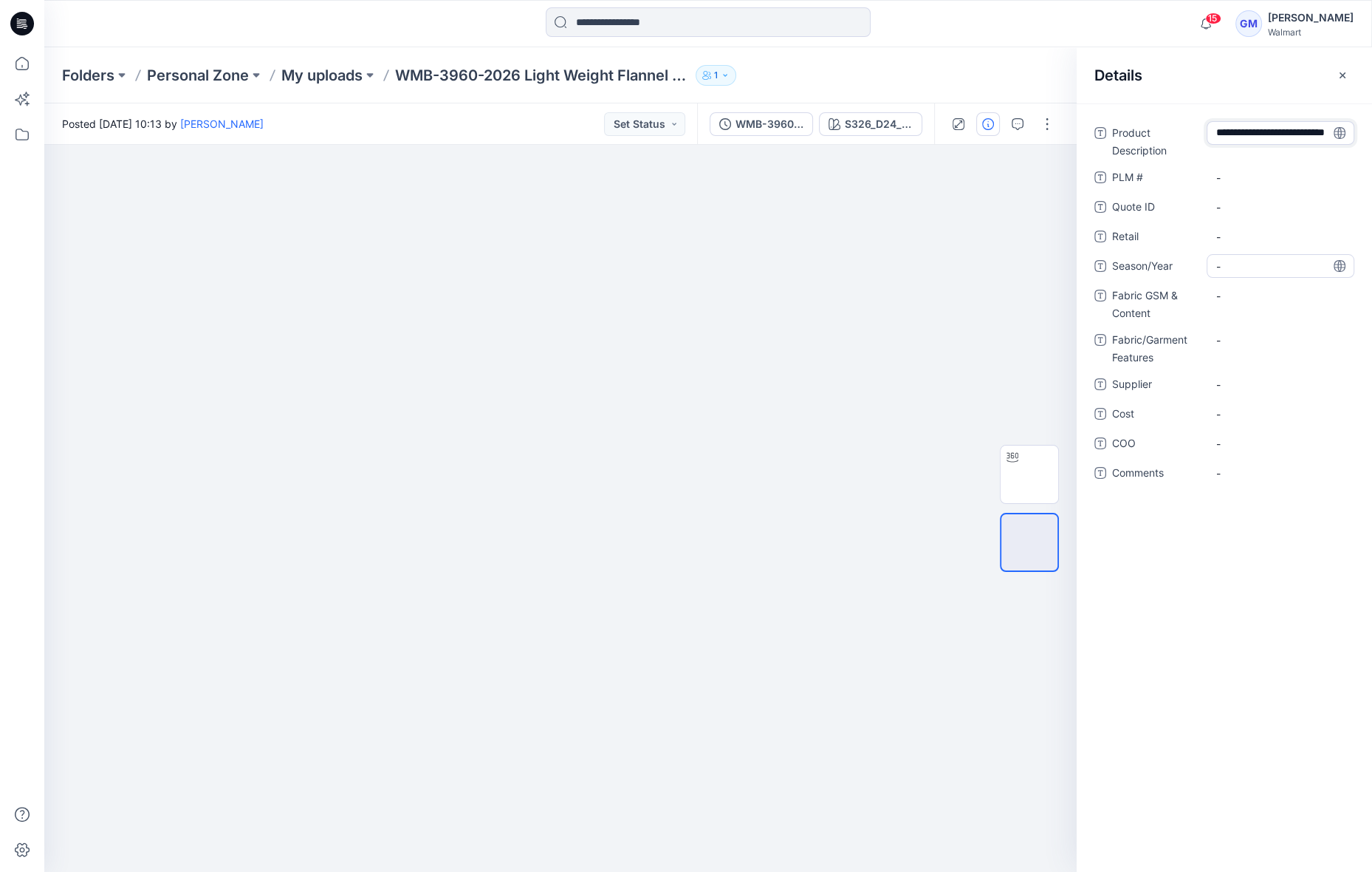
click at [1237, 263] on span "-" at bounding box center [1281, 266] width 128 height 15
type textarea "**********"
click at [1261, 381] on span "-" at bounding box center [1281, 384] width 128 height 15
type textarea "*"
type textarea "****"
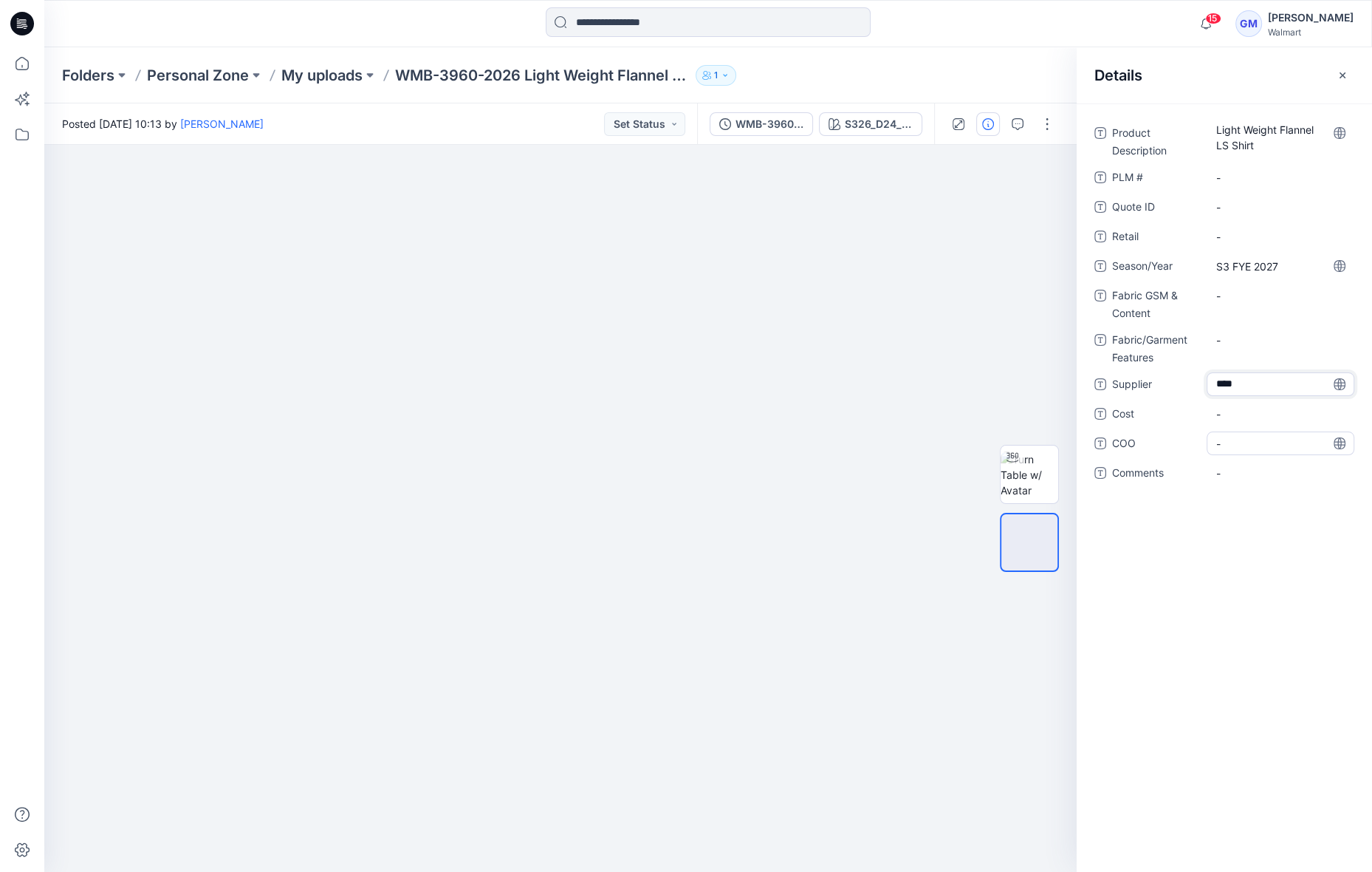
click at [1233, 444] on span "-" at bounding box center [1281, 443] width 128 height 15
type textarea "**"
click at [889, 116] on div "S326_D24_WN_Flannel Plaid_ Teal Coast_M25385A" at bounding box center [878, 124] width 68 height 16
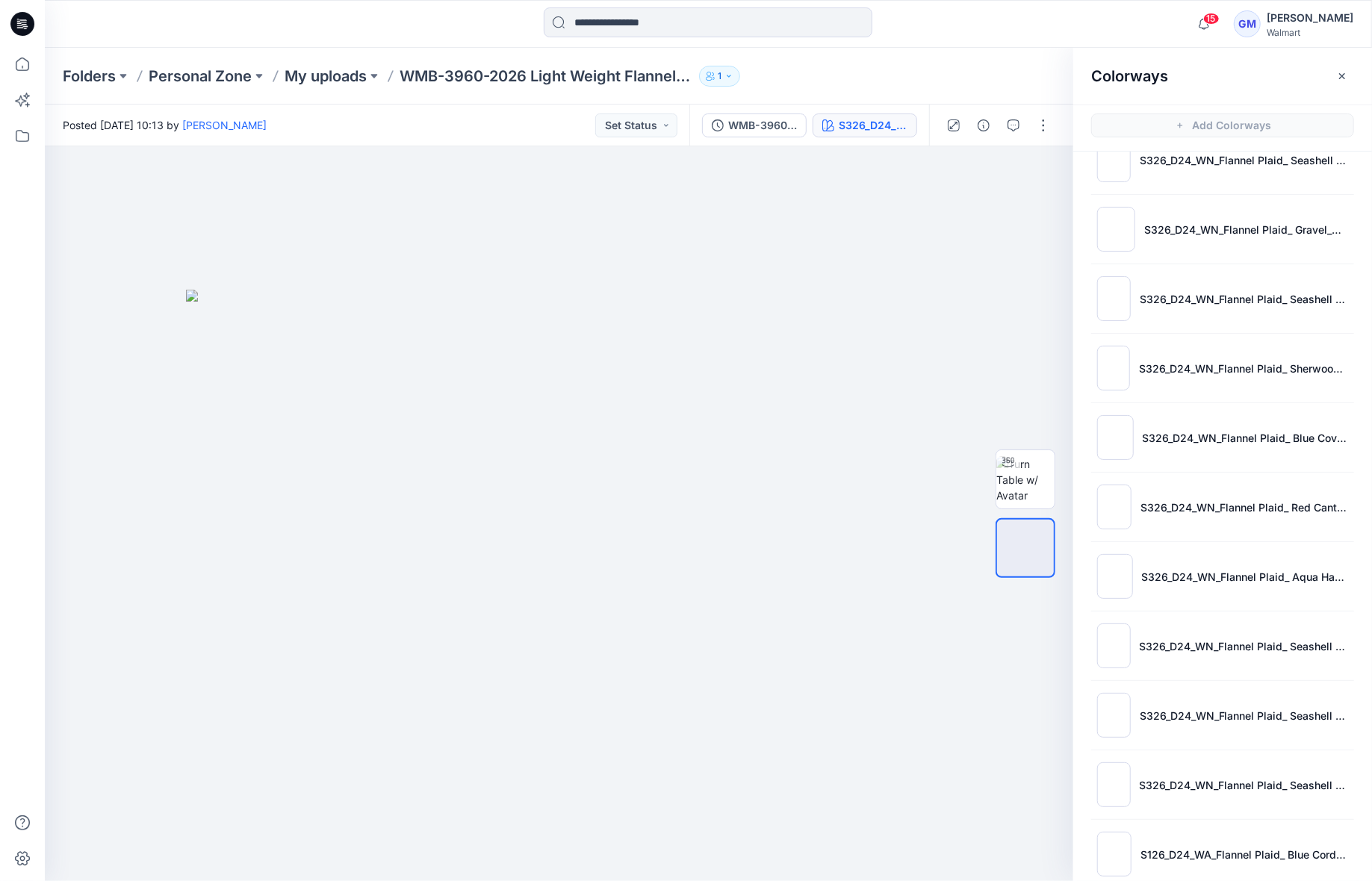
scroll to position [0, 0]
